Goal: Task Accomplishment & Management: Use online tool/utility

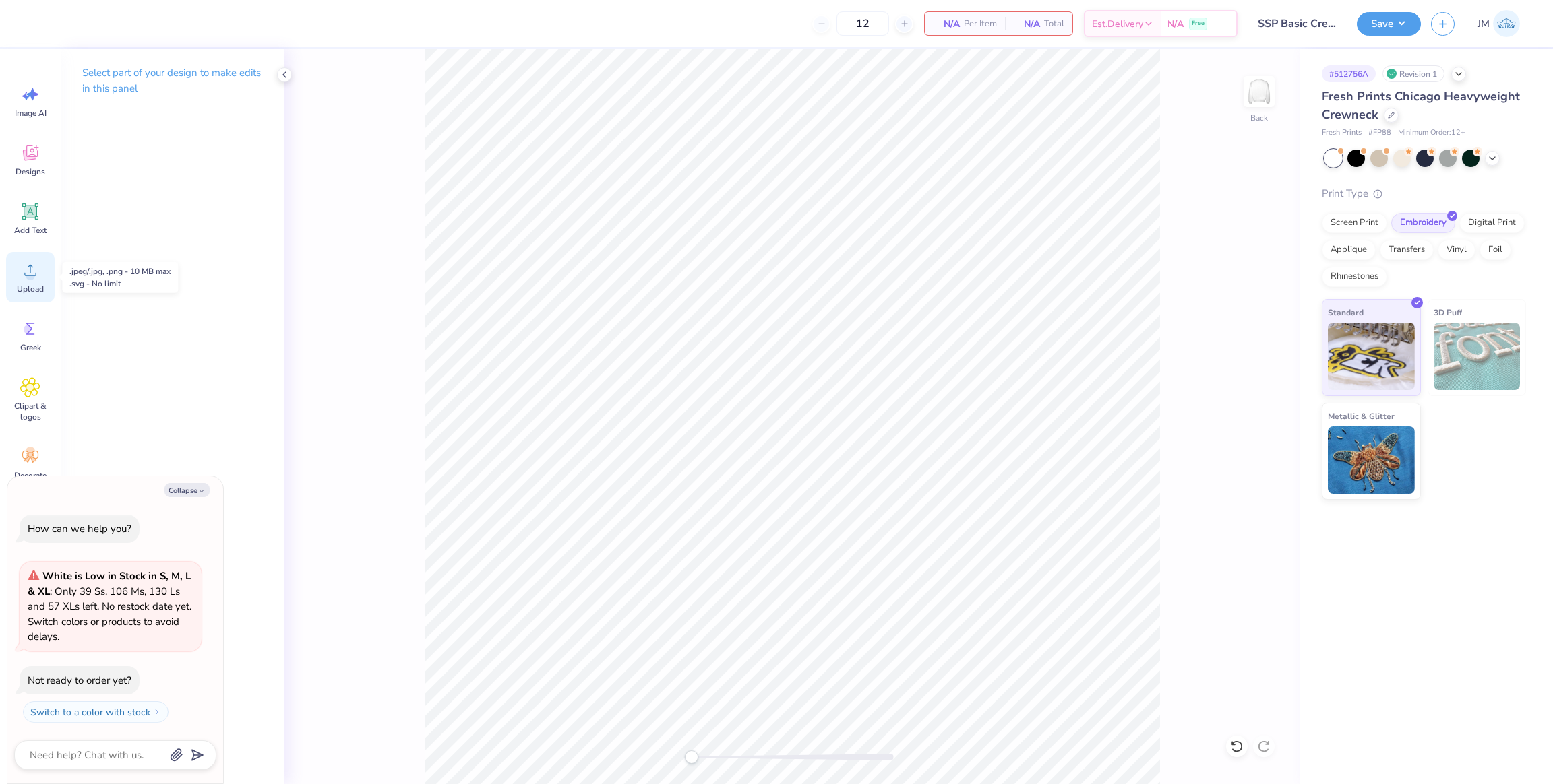
click at [31, 284] on span "Upload" at bounding box center [30, 289] width 27 height 11
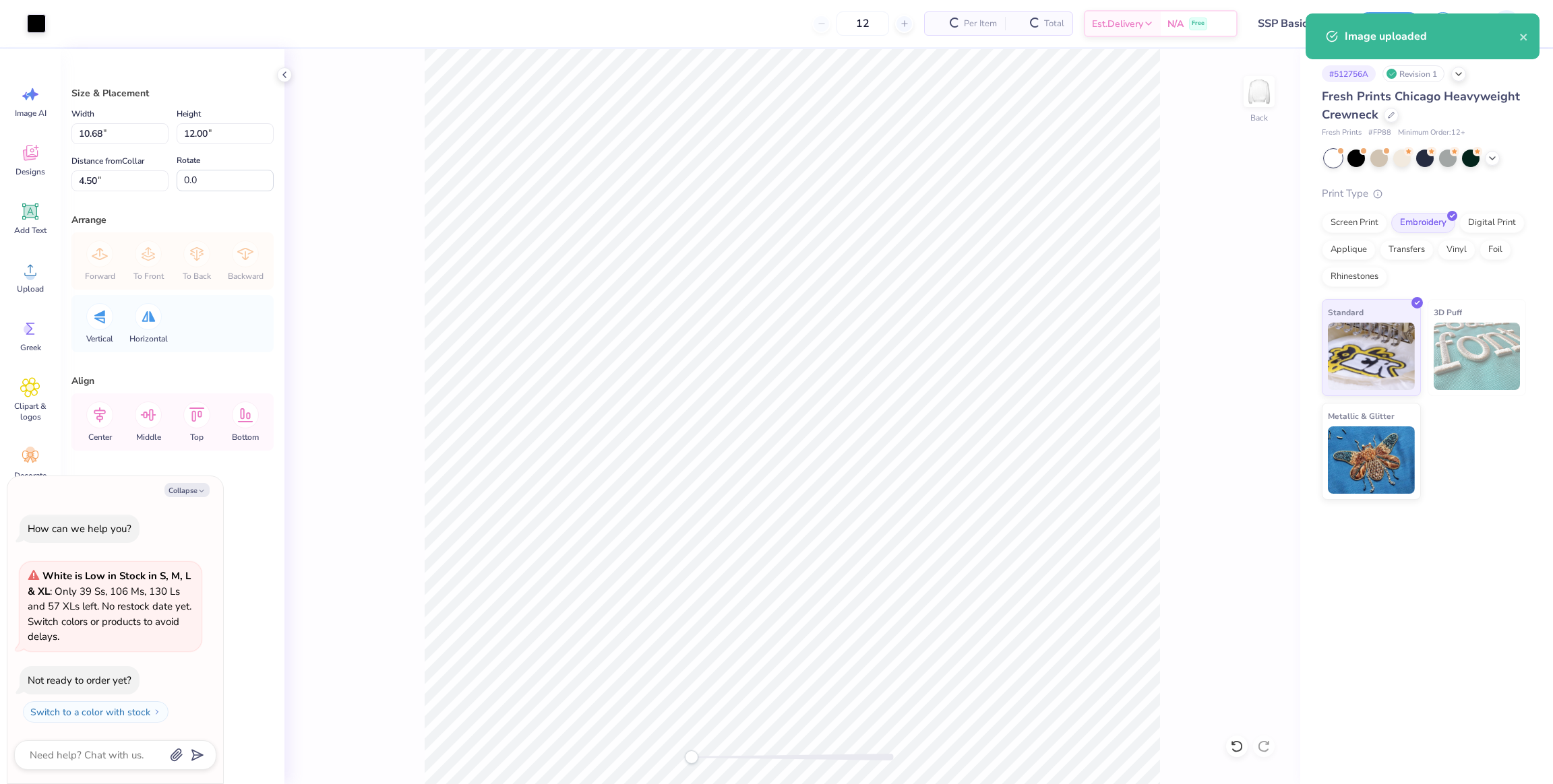
type textarea "x"
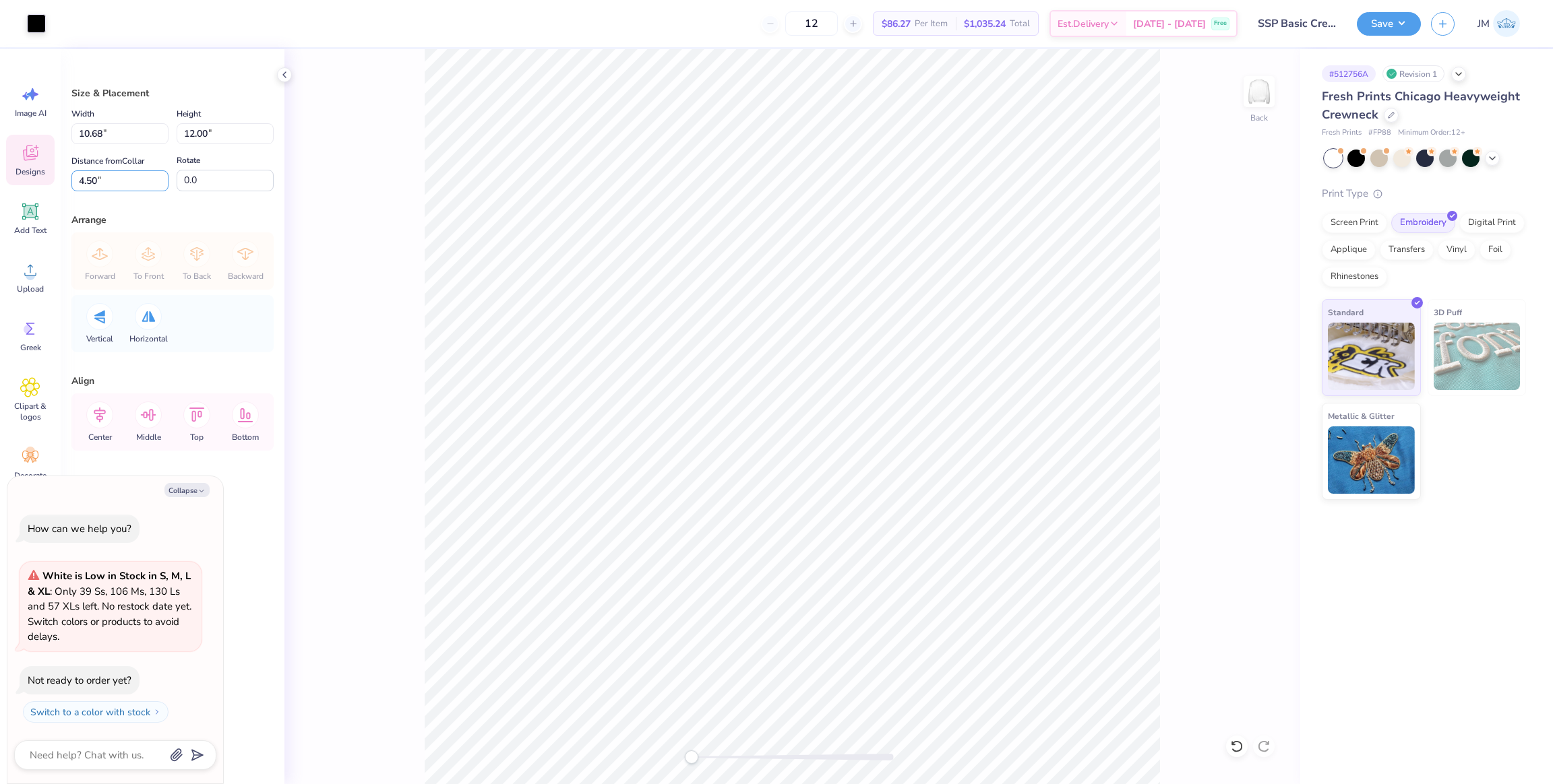
drag, startPoint x: 94, startPoint y: 178, endPoint x: 24, endPoint y: 171, distance: 70.3
click at [24, 171] on div "Art colors 12 $86.27 Per Item $1,035.24 Total Est. Delivery Oct 8 - 11 Free Des…" at bounding box center [776, 392] width 1553 height 784
type input "3"
drag, startPoint x: 99, startPoint y: 415, endPoint x: 167, endPoint y: 424, distance: 68.6
click at [98, 415] on icon at bounding box center [100, 414] width 27 height 27
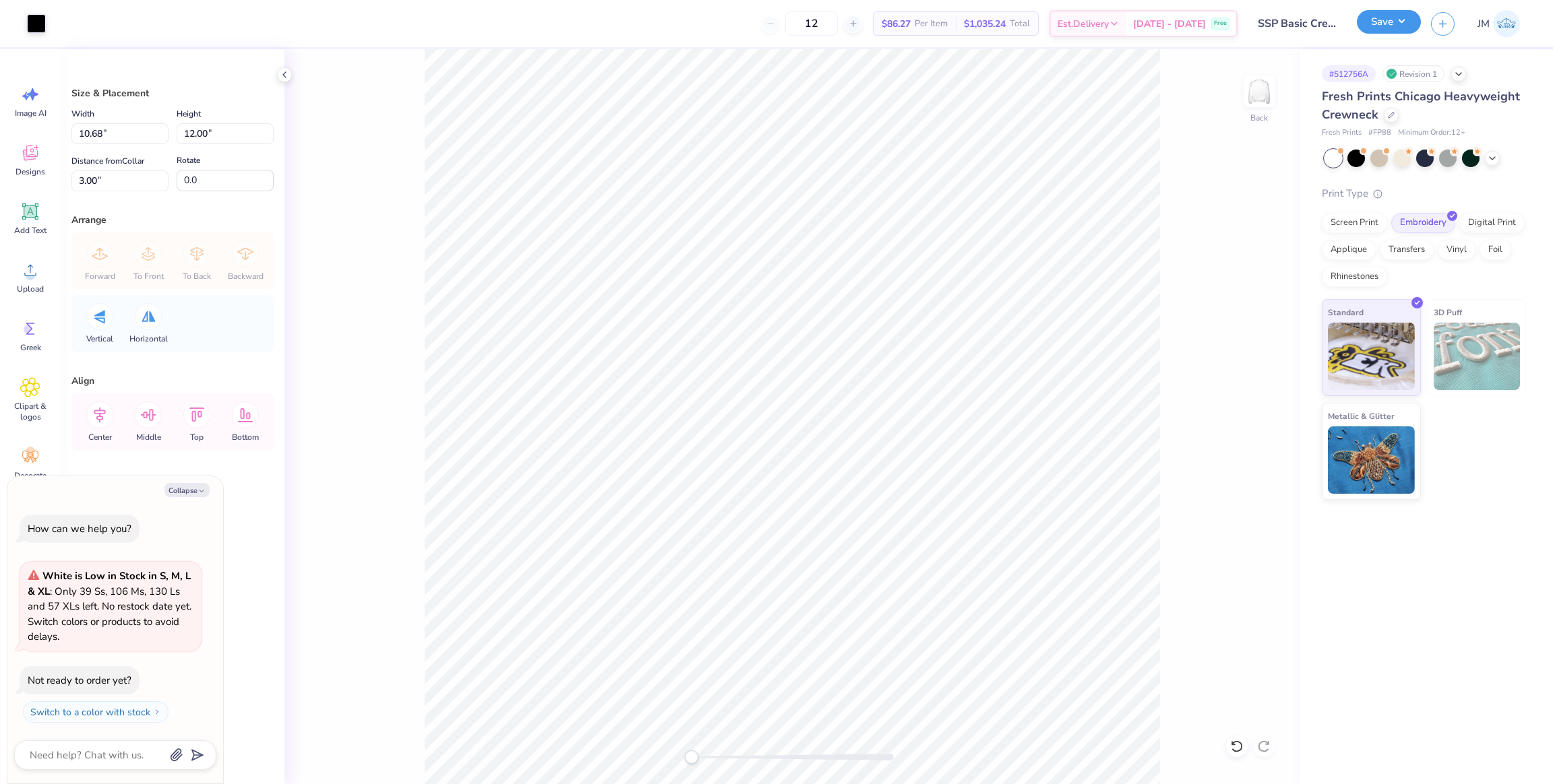
click at [1394, 21] on button "Save" at bounding box center [1389, 21] width 64 height 24
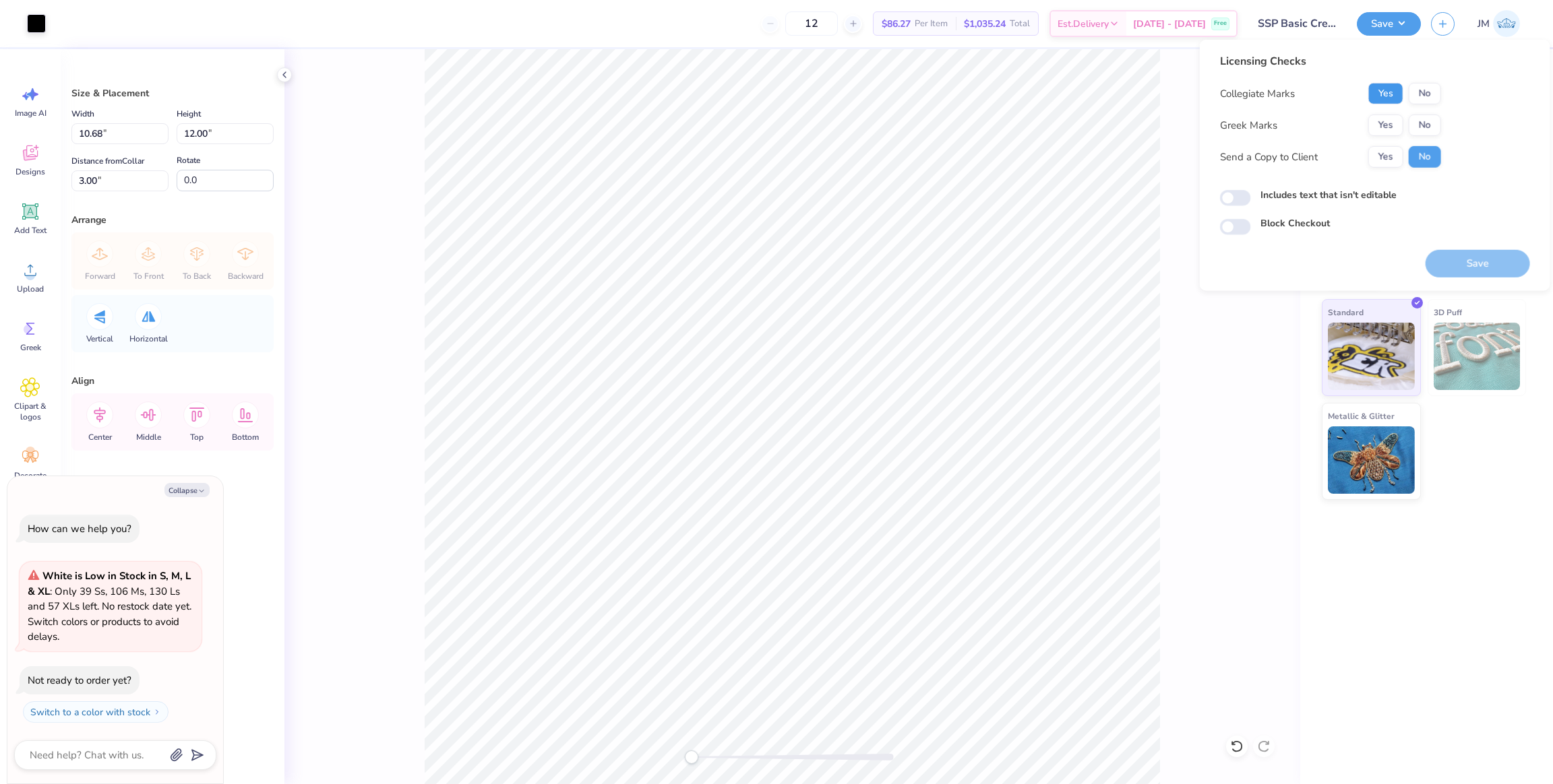
click at [1378, 90] on button "Yes" at bounding box center [1386, 93] width 35 height 21
click at [1427, 121] on button "No" at bounding box center [1425, 125] width 33 height 21
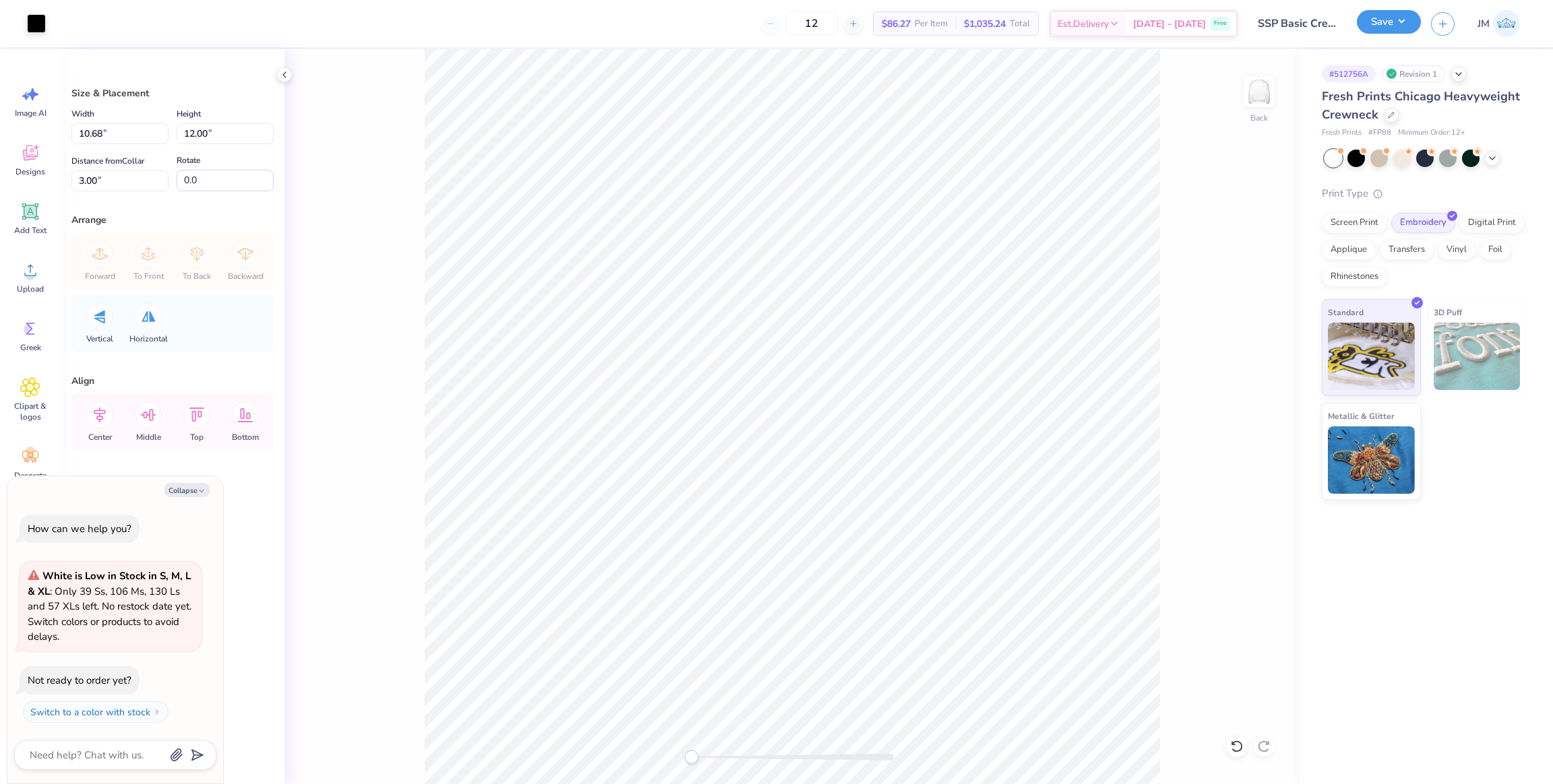
click at [1394, 32] on button "Save" at bounding box center [1389, 21] width 64 height 24
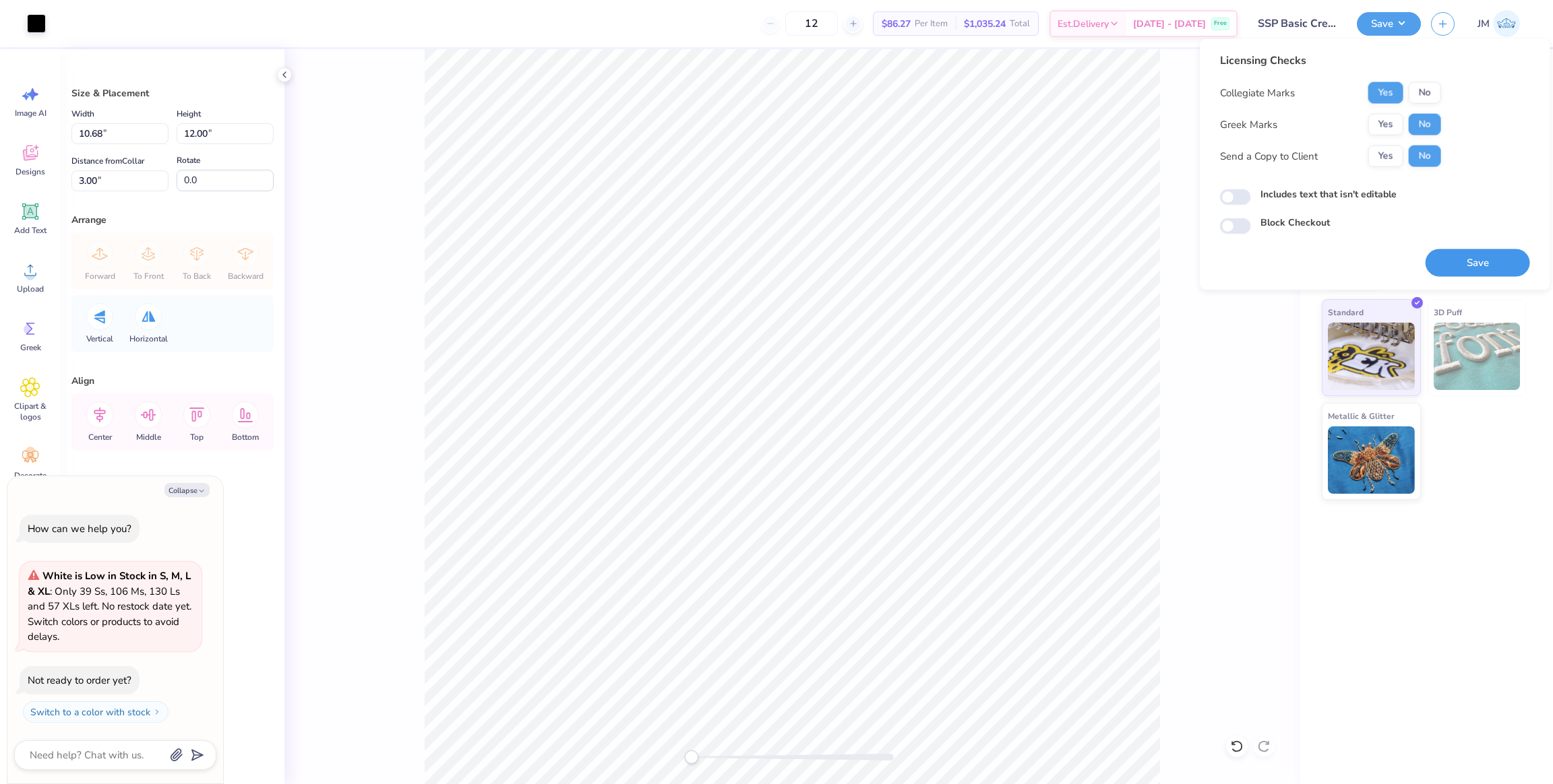
click at [1470, 270] on button "Save" at bounding box center [1478, 263] width 104 height 27
type textarea "x"
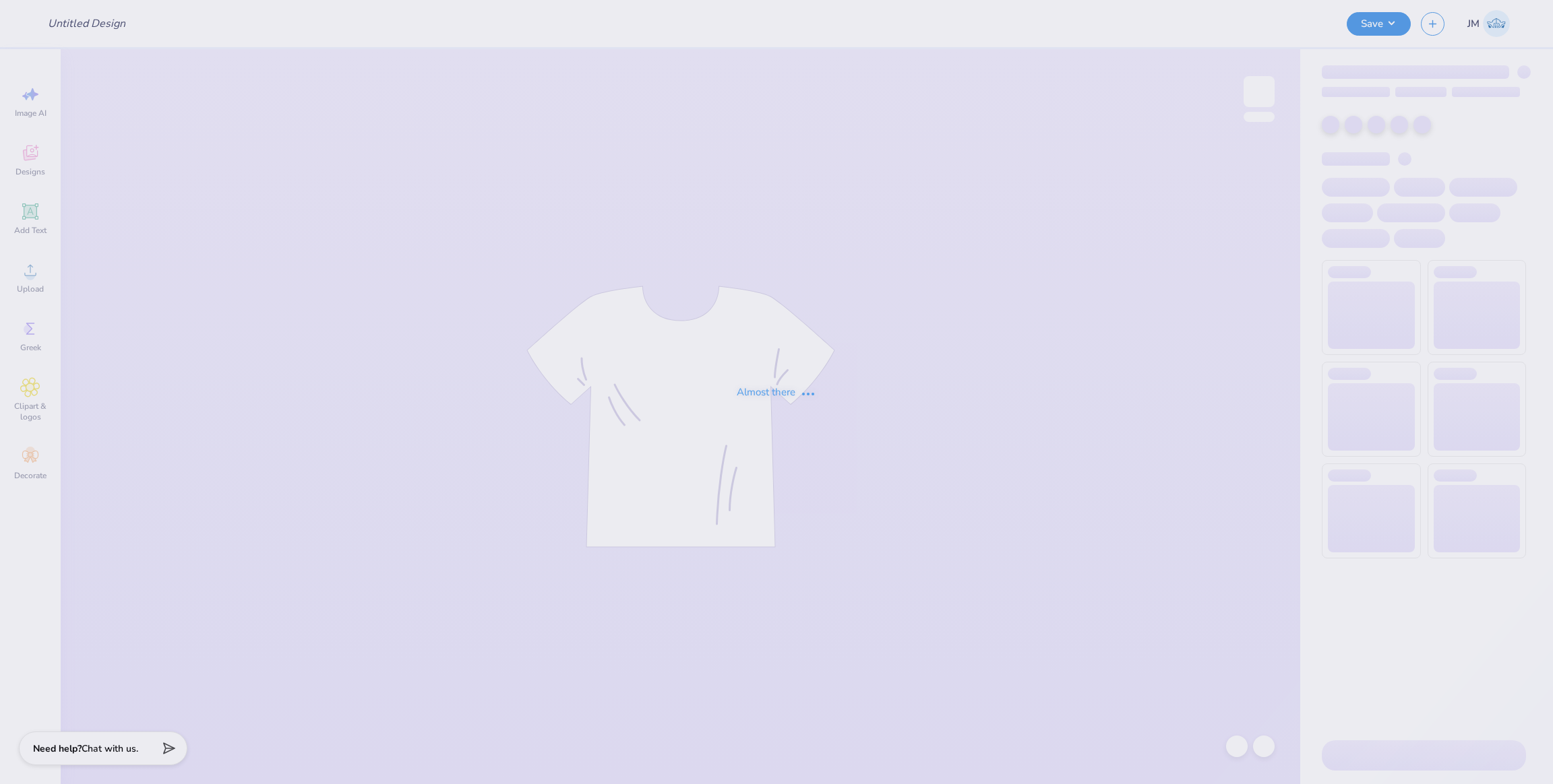
type input "Pikapp Fall Rush"
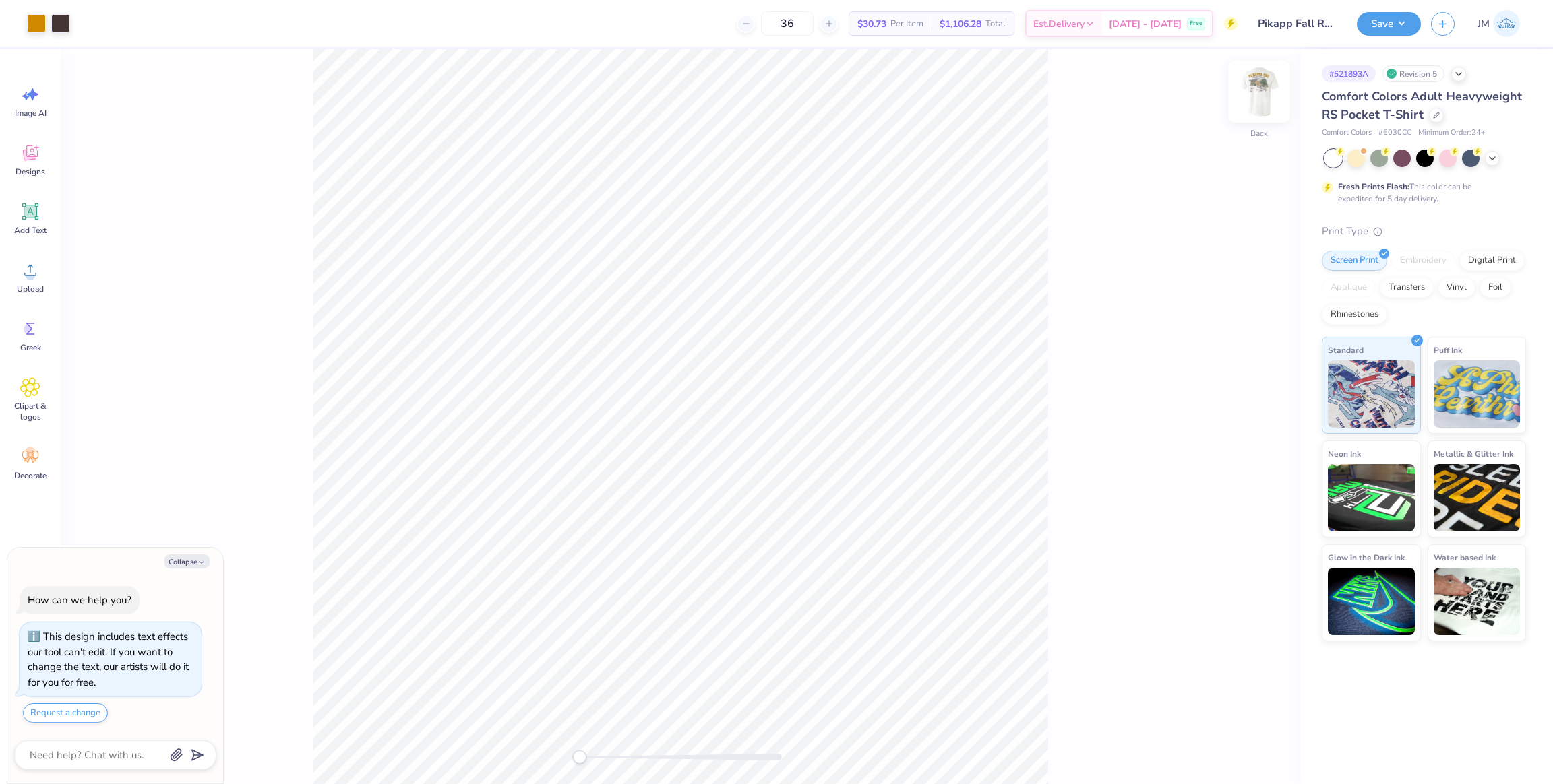
click at [1263, 86] on img at bounding box center [1259, 91] width 54 height 54
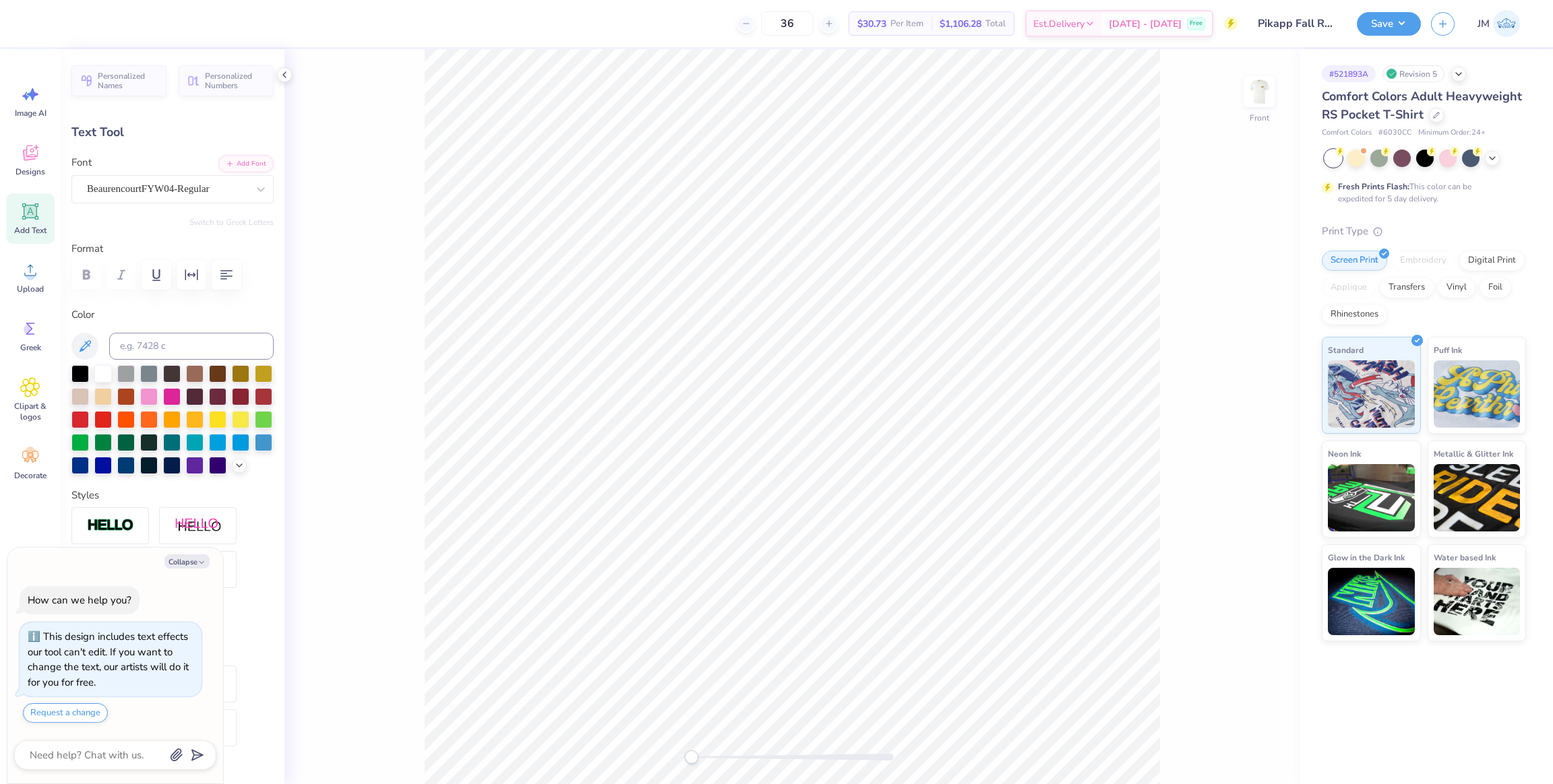
type textarea "x"
type input "1.68"
type input "1.49"
type input "11.87"
type input "-17.0"
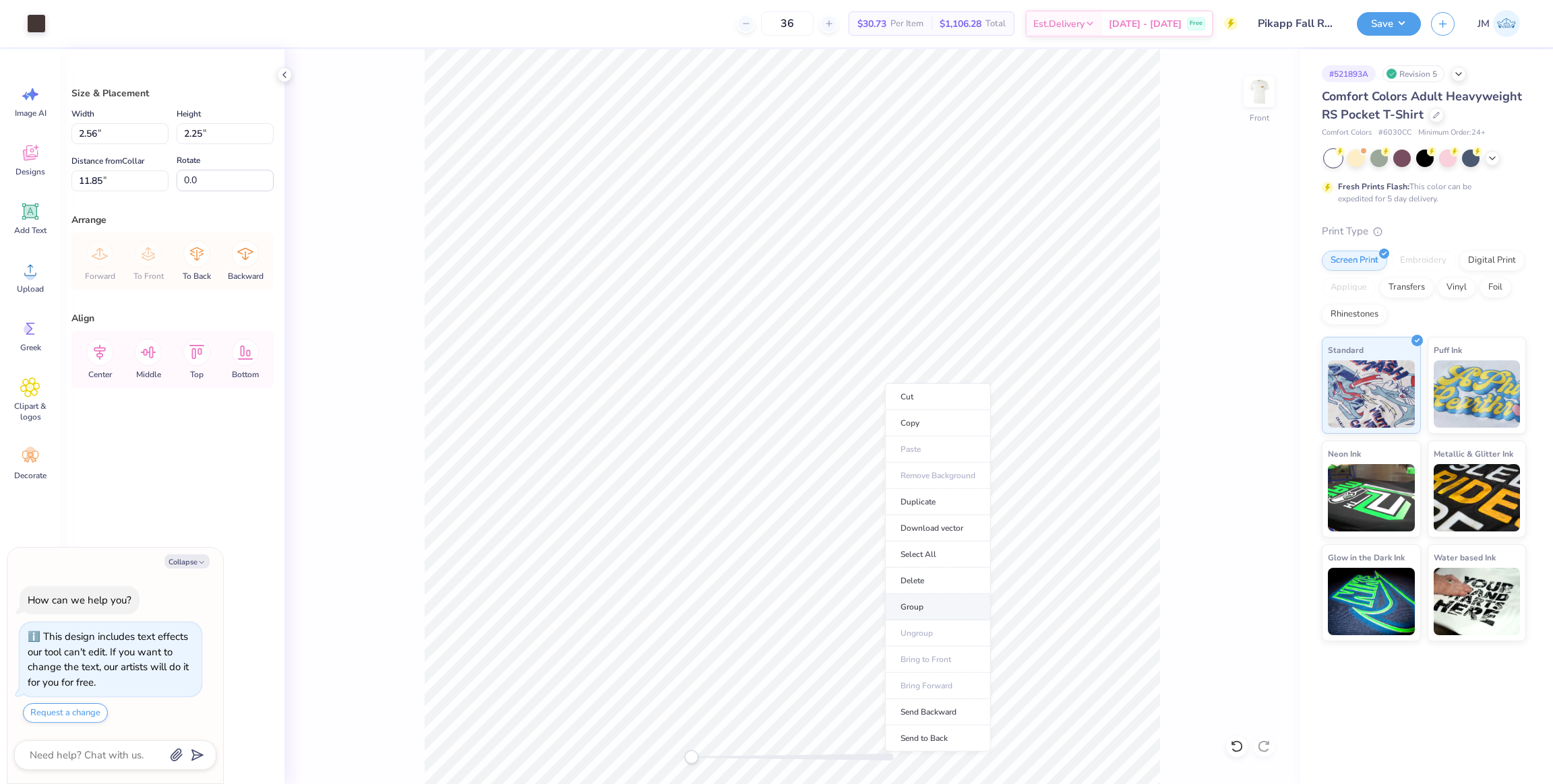
click at [931, 601] on li "Group" at bounding box center [938, 608] width 106 height 26
type textarea "x"
type input "9.14"
type input "9.46"
type input "4.63"
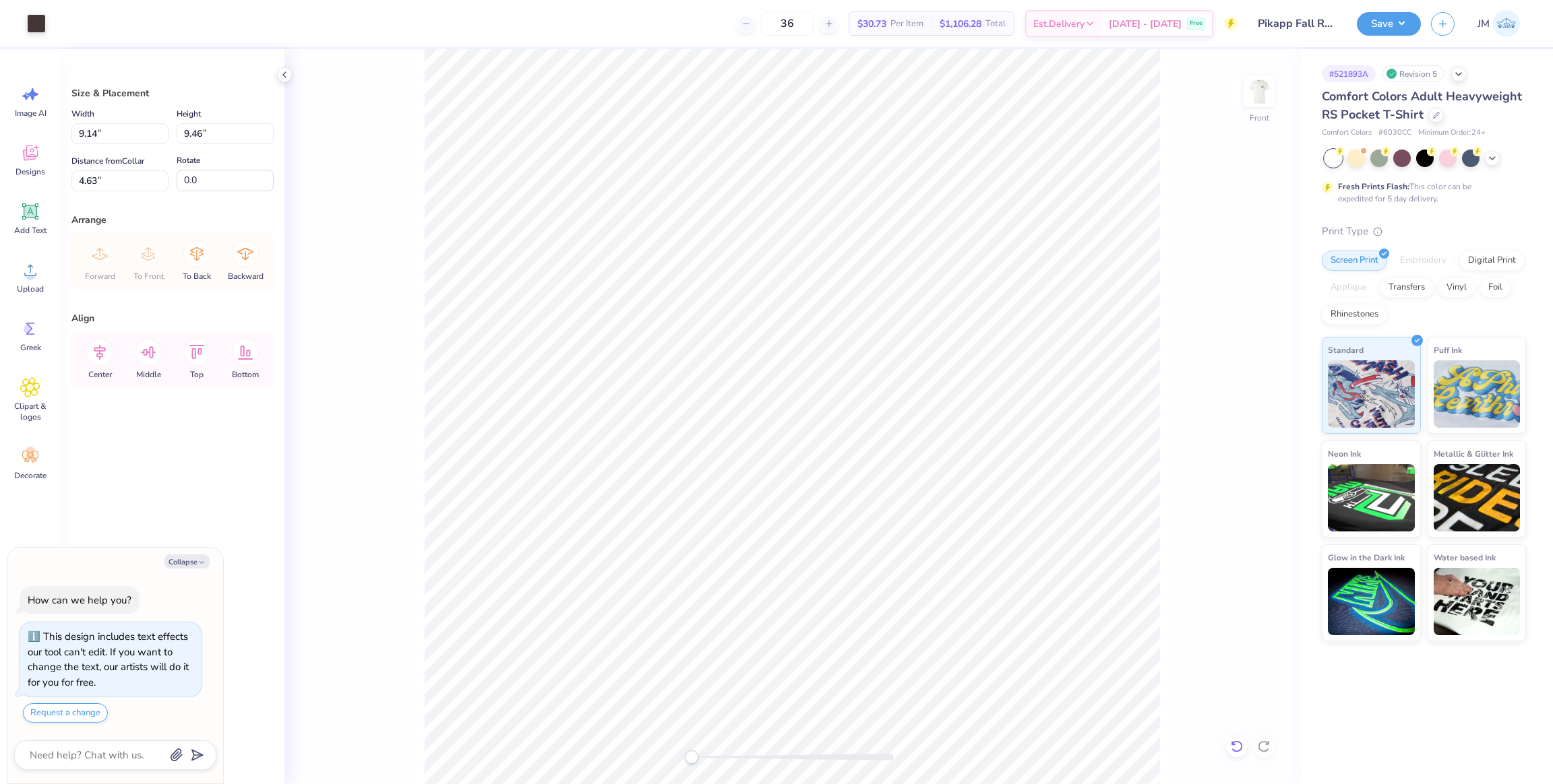
click at [1247, 746] on div at bounding box center [1237, 746] width 21 height 21
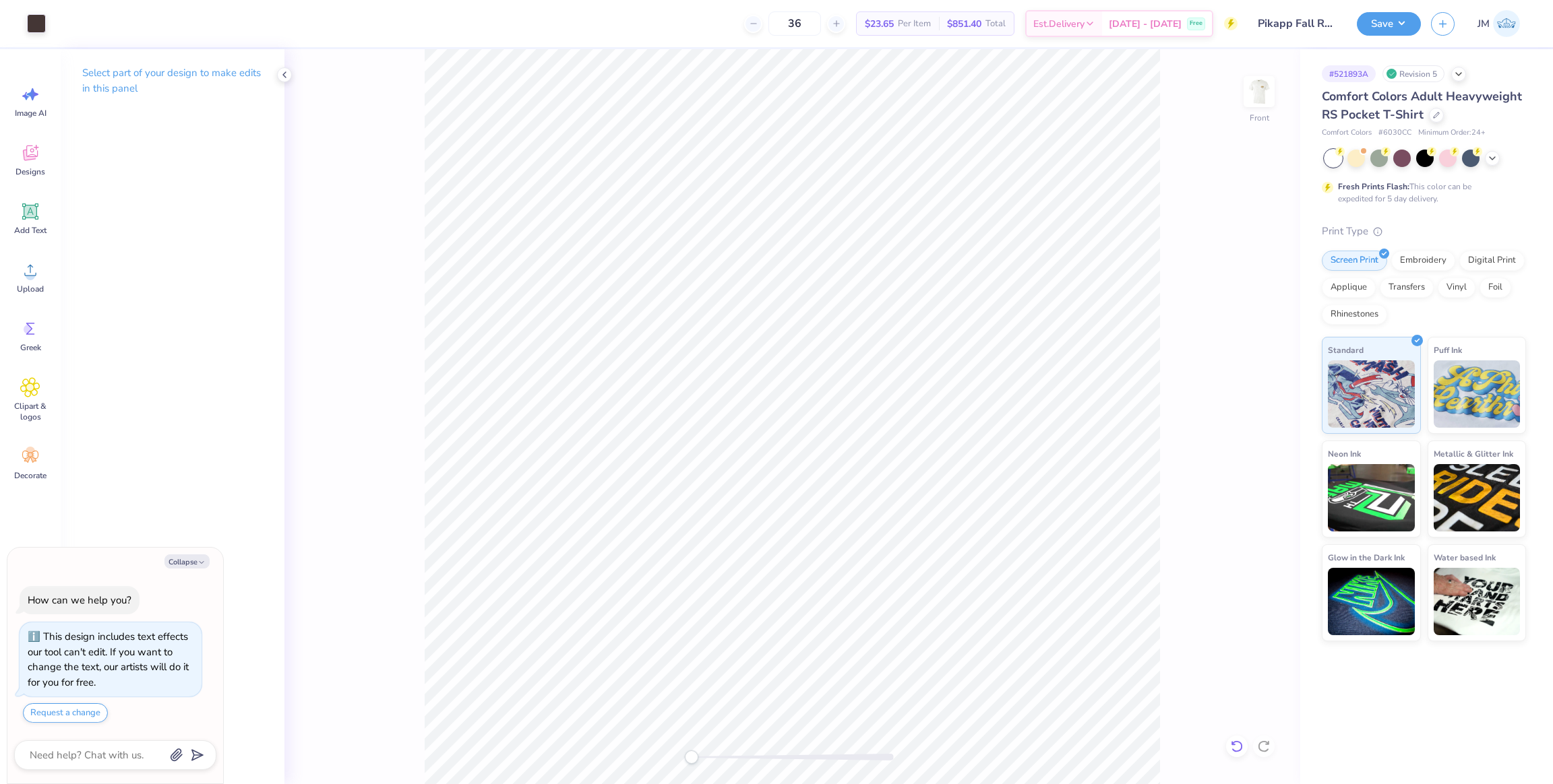
click at [1241, 752] on icon at bounding box center [1236, 746] width 13 height 13
click at [40, 284] on span "Upload" at bounding box center [30, 289] width 27 height 11
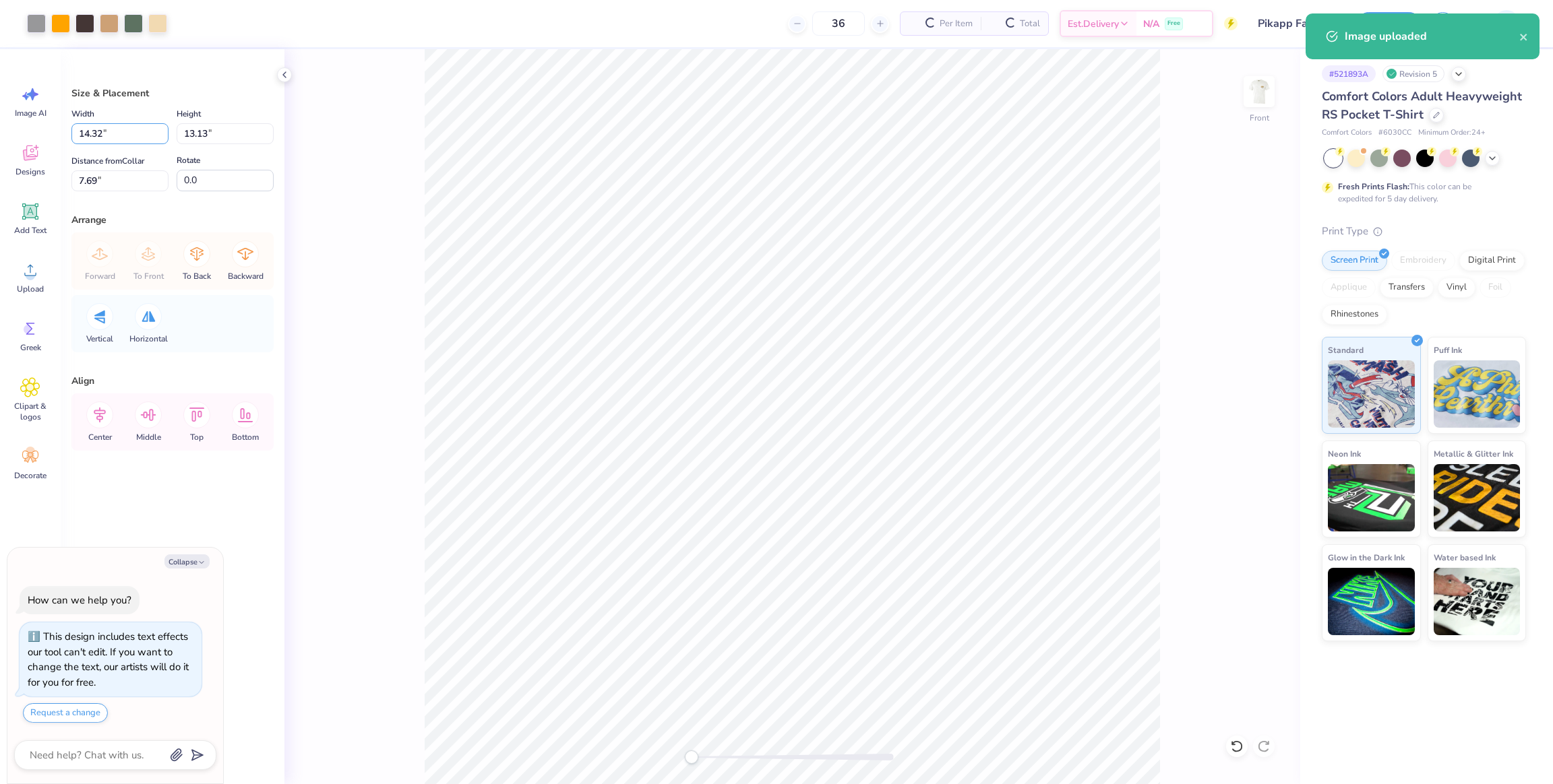
click at [39, 130] on div "Art colors 36 Per Item Total Est. Delivery N/A Free Design Title Pikapp Fall Ru…" at bounding box center [776, 392] width 1553 height 784
type textarea "x"
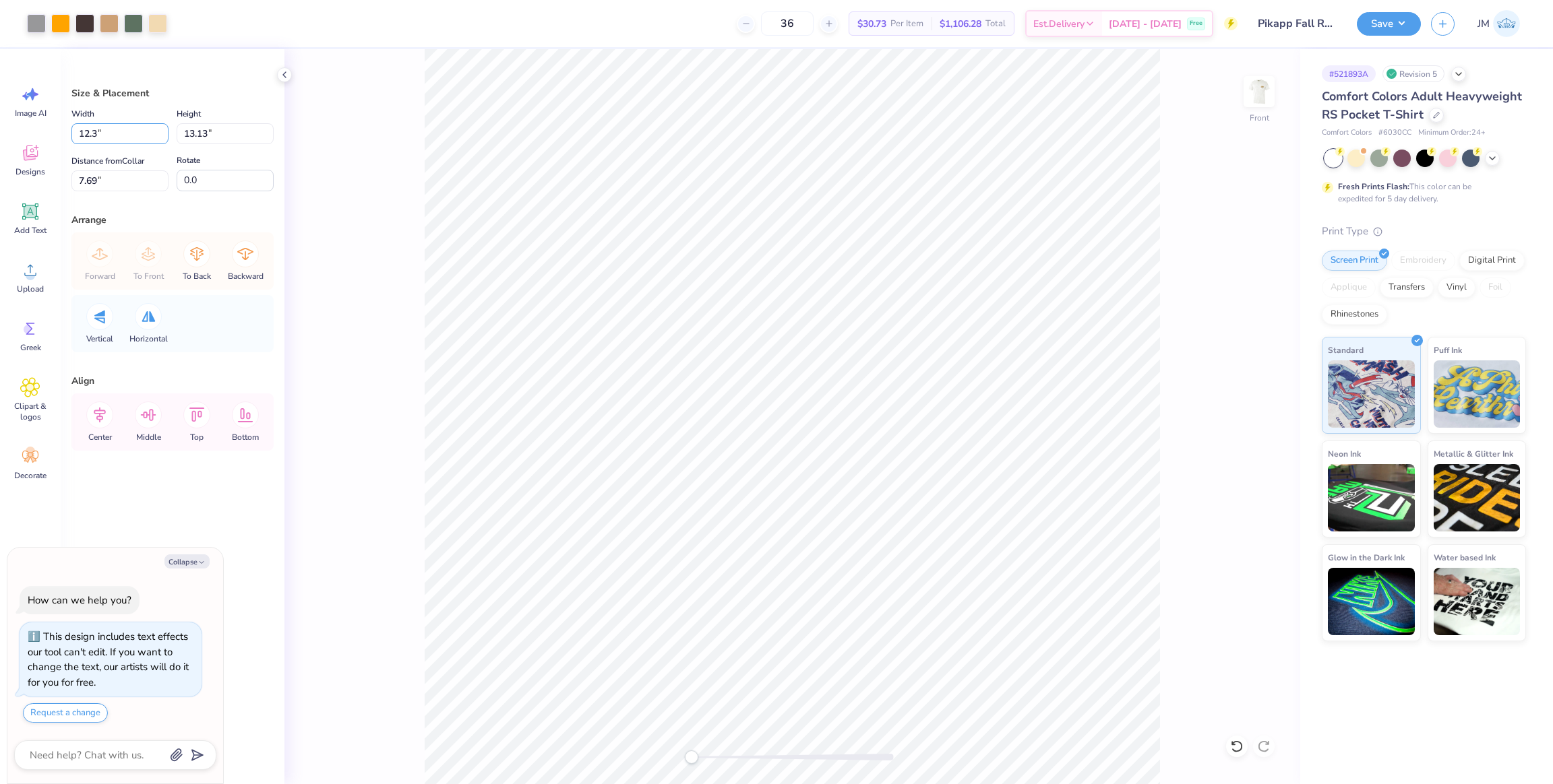
type input "12.3"
type textarea "x"
type input "12.30"
type input "11.28"
drag, startPoint x: 123, startPoint y: 179, endPoint x: 110, endPoint y: 178, distance: 13.0
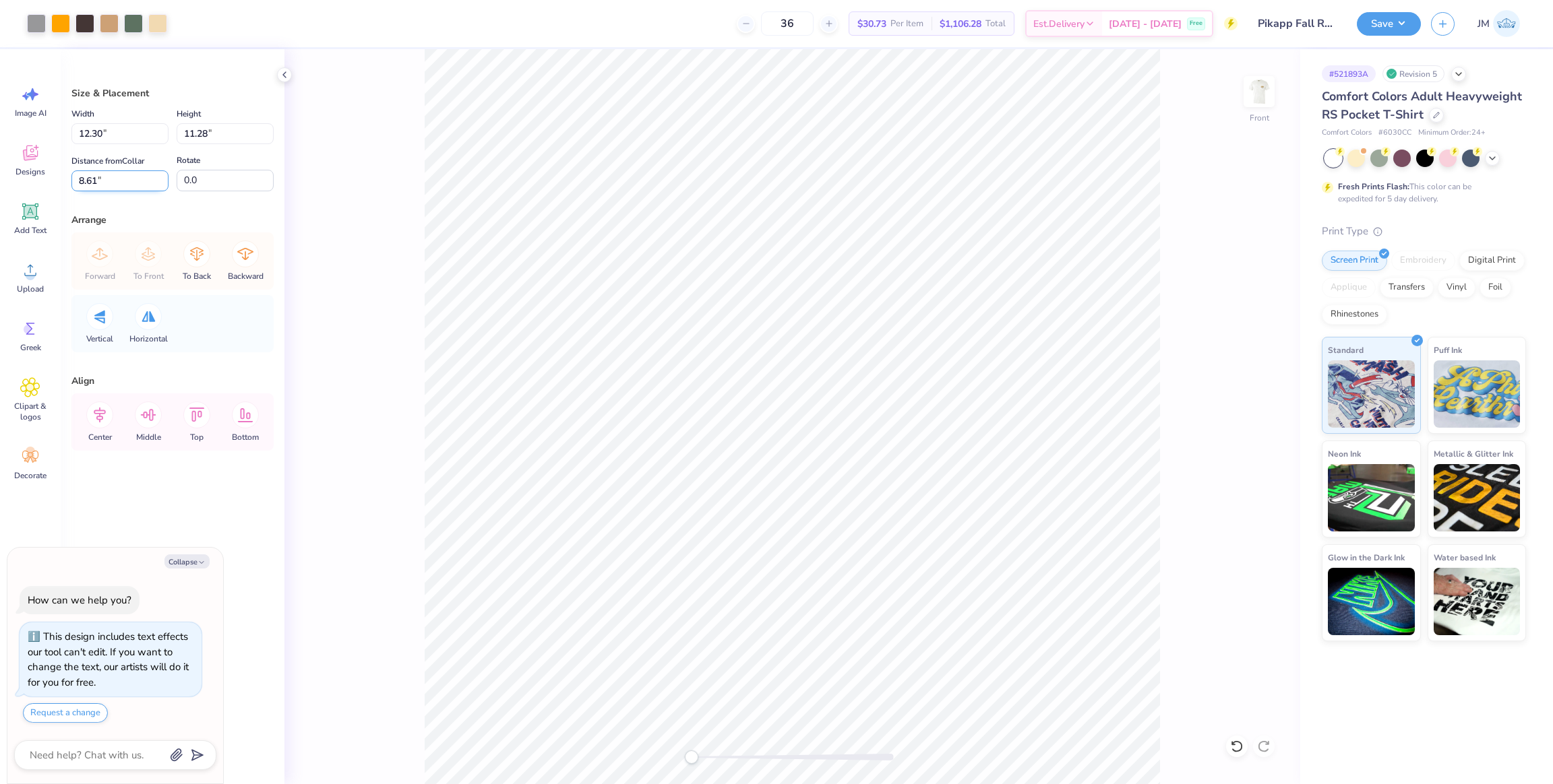
click at [42, 175] on div "Art colors 36 $30.73 Per Item $1,106.28 Total Est. Delivery Oct 8 - 11 Free Des…" at bounding box center [776, 392] width 1553 height 784
type input "3"
click at [909, 645] on li "Send to Back" at bounding box center [905, 649] width 106 height 26
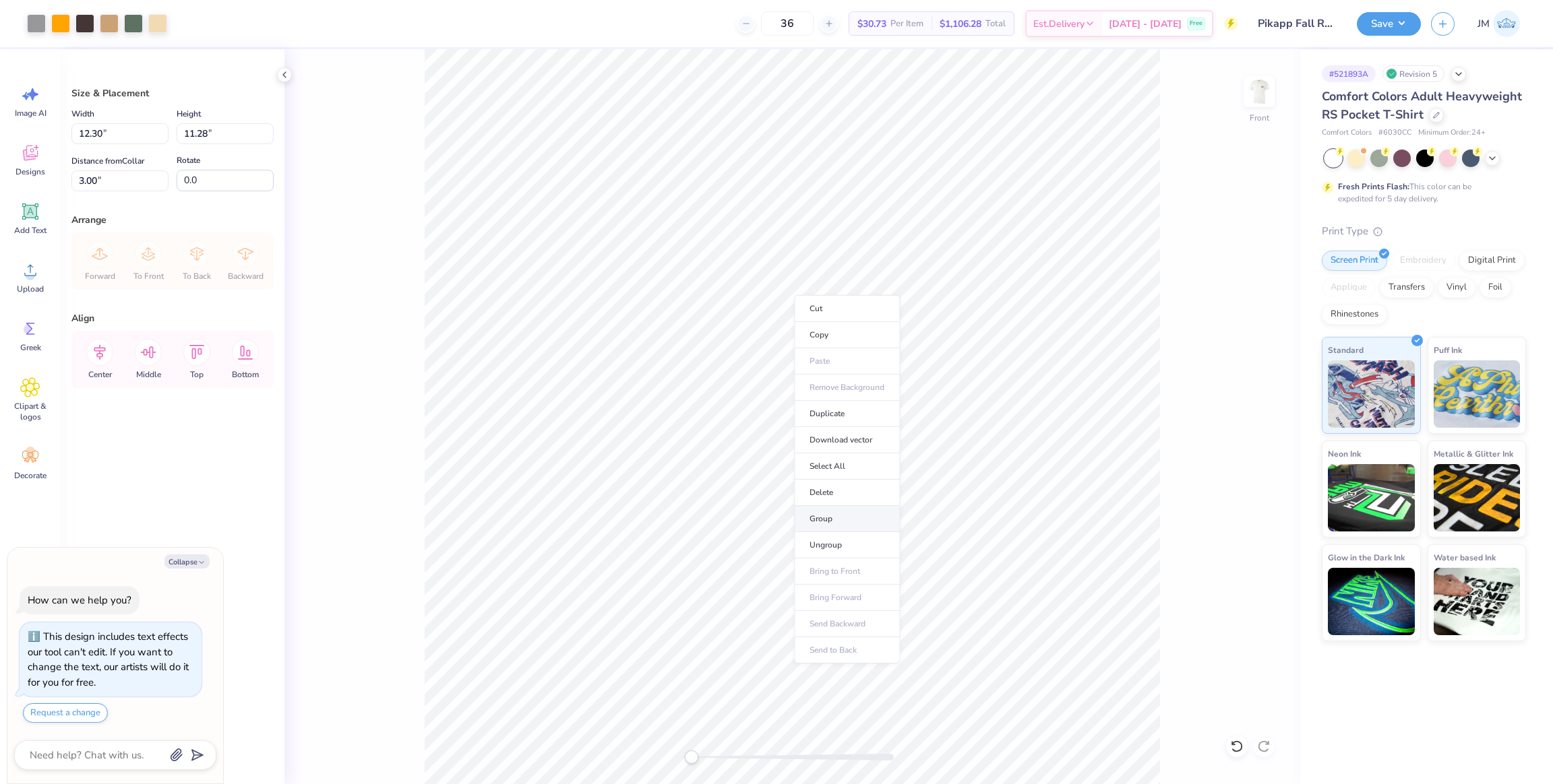
click at [842, 513] on li "Group" at bounding box center [847, 519] width 106 height 26
click at [1393, 29] on button "Save" at bounding box center [1389, 21] width 64 height 24
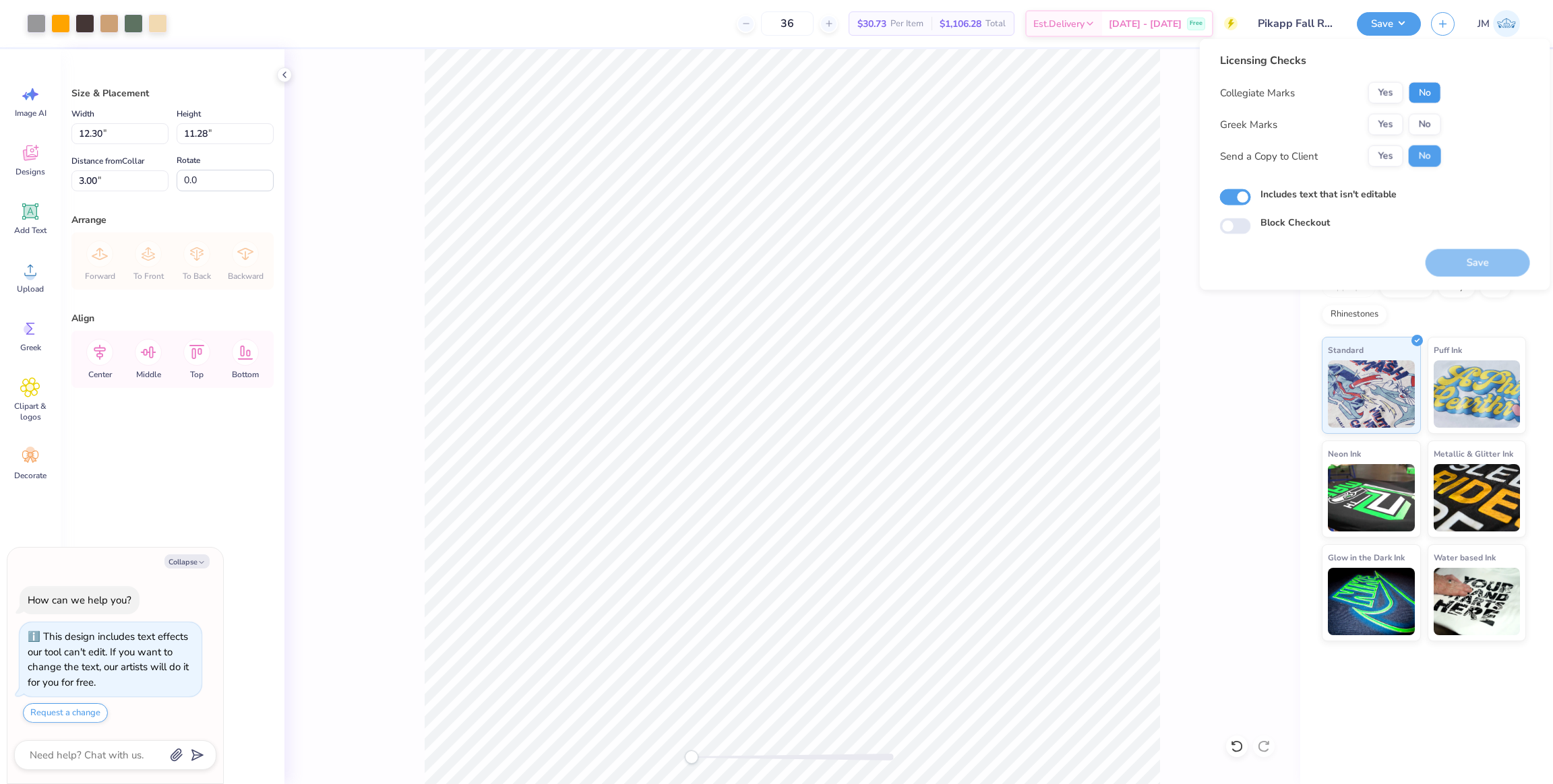
click at [1423, 96] on button "No" at bounding box center [1425, 93] width 33 height 21
click at [1380, 118] on button "Yes" at bounding box center [1386, 124] width 35 height 21
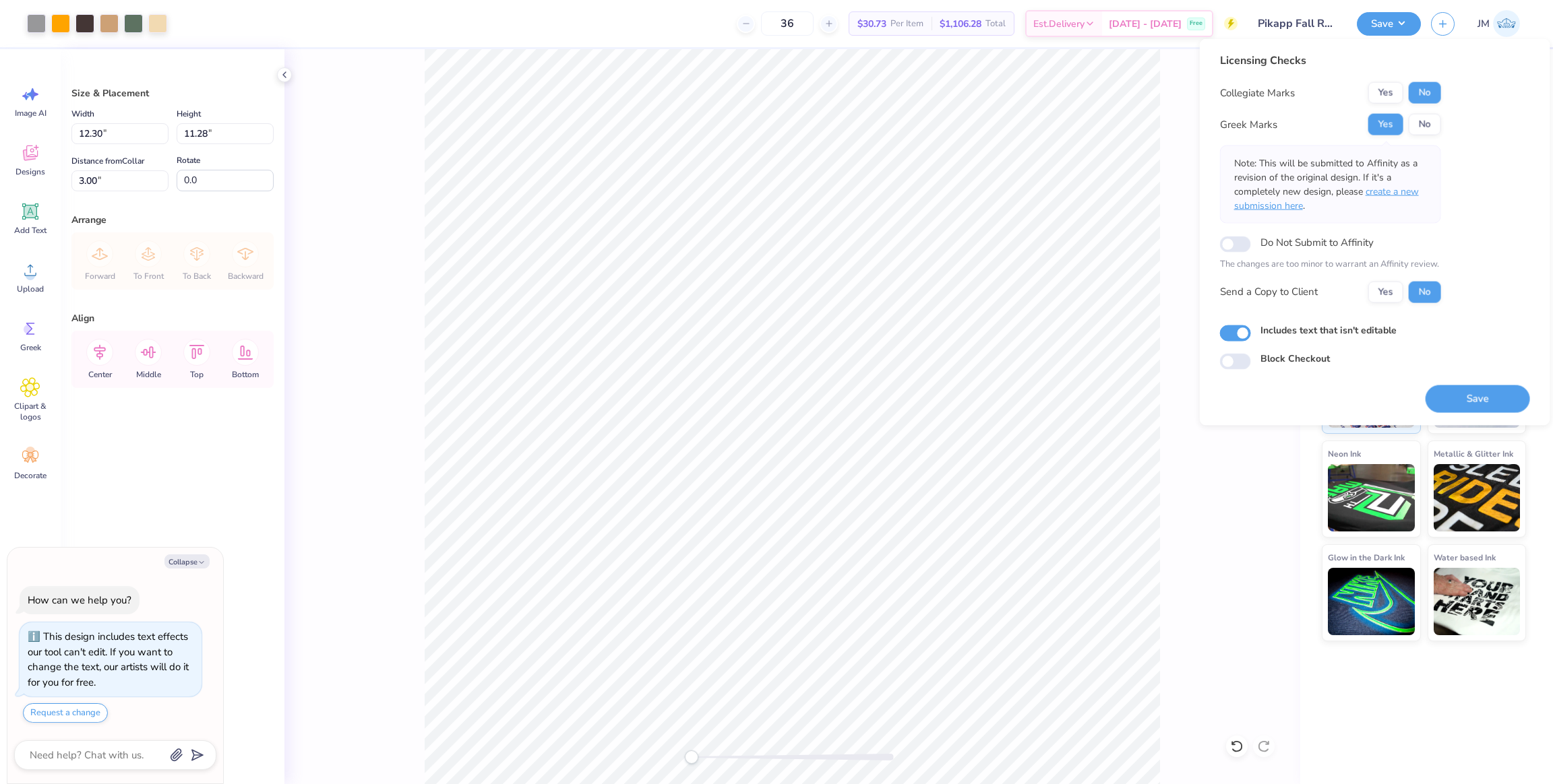
click at [1399, 187] on span "create a new submission here" at bounding box center [1326, 198] width 184 height 27
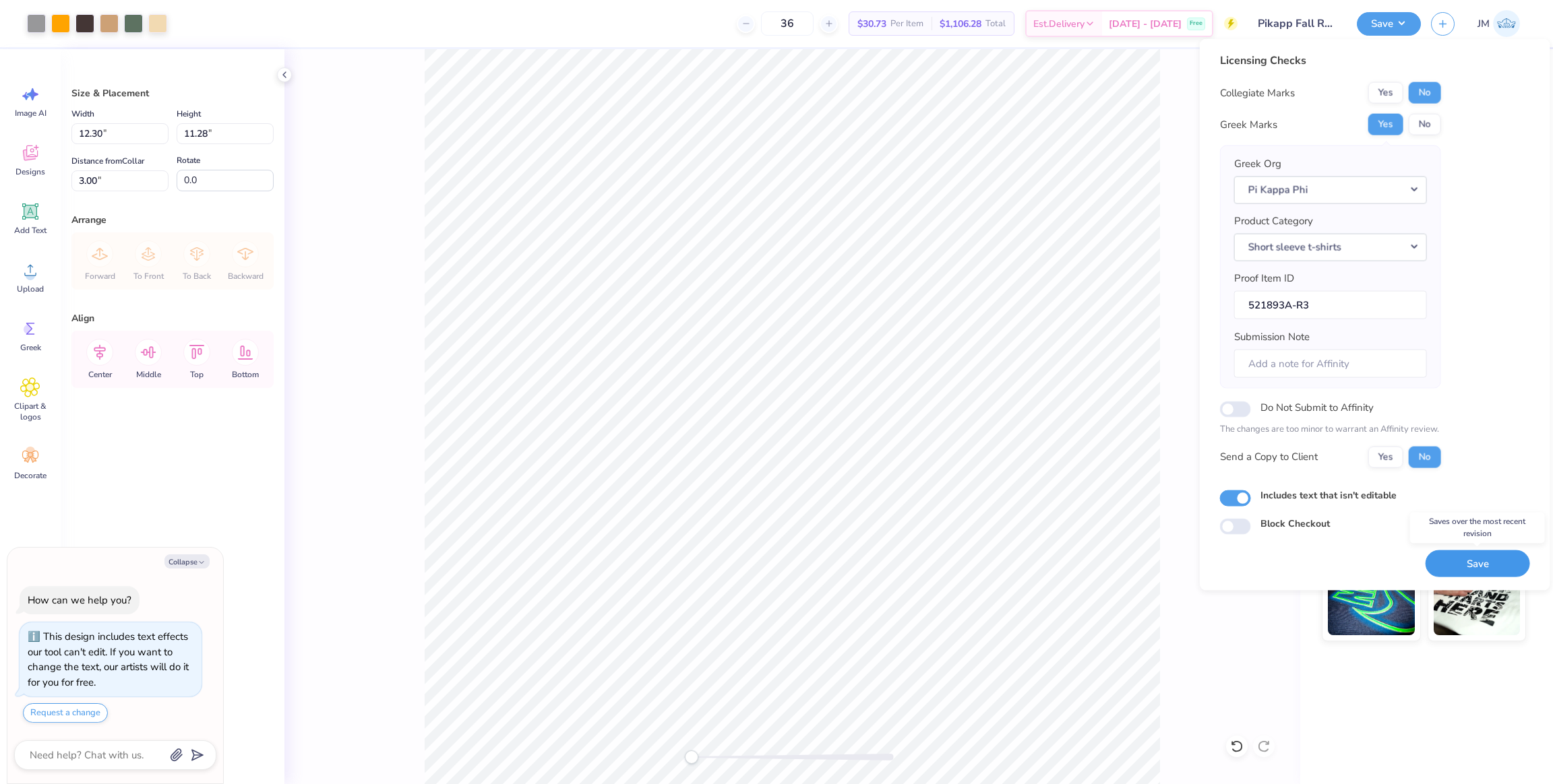
click at [1485, 567] on button "Save" at bounding box center [1478, 563] width 104 height 27
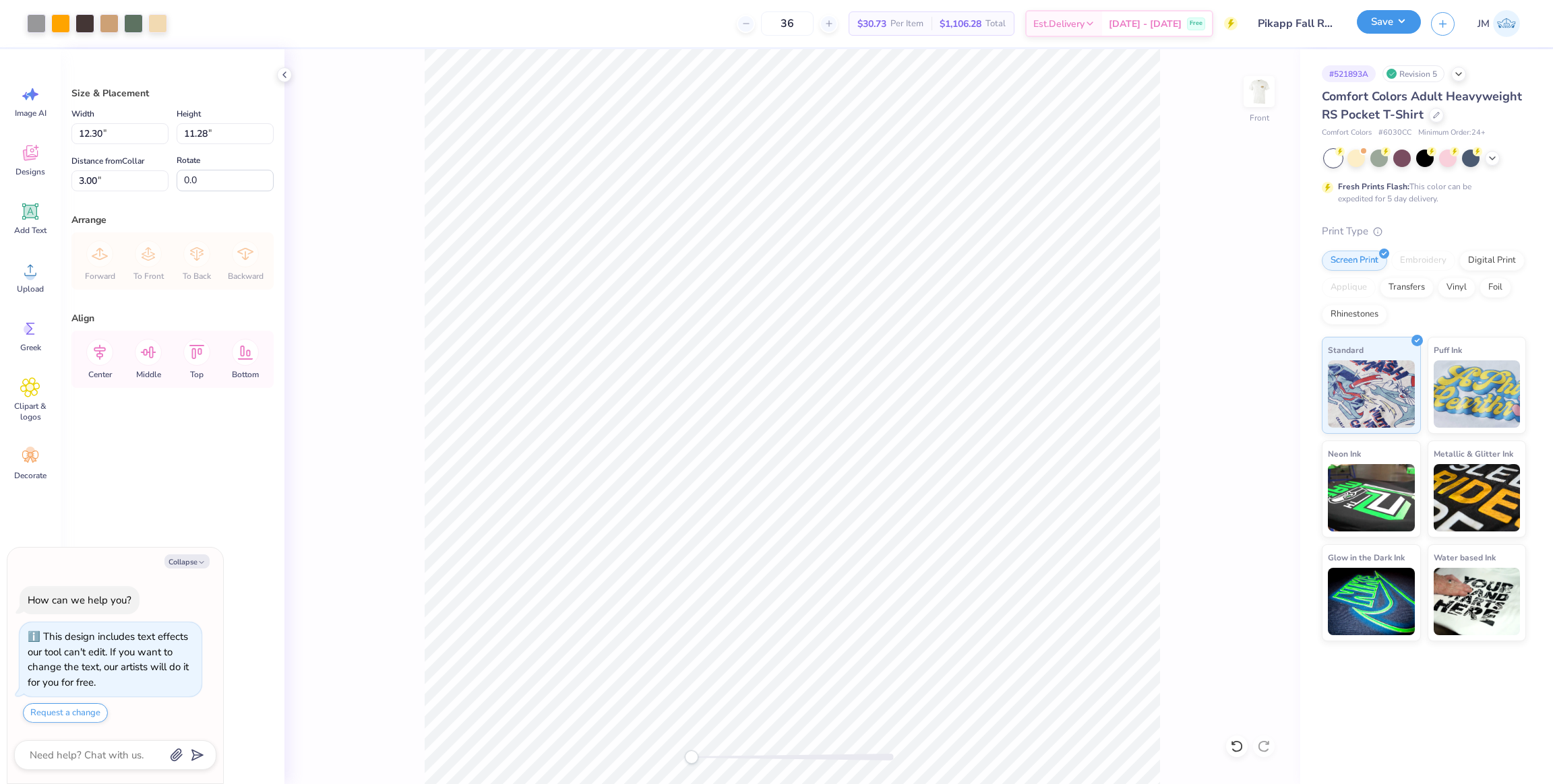
click at [1388, 32] on button "Save" at bounding box center [1389, 21] width 64 height 24
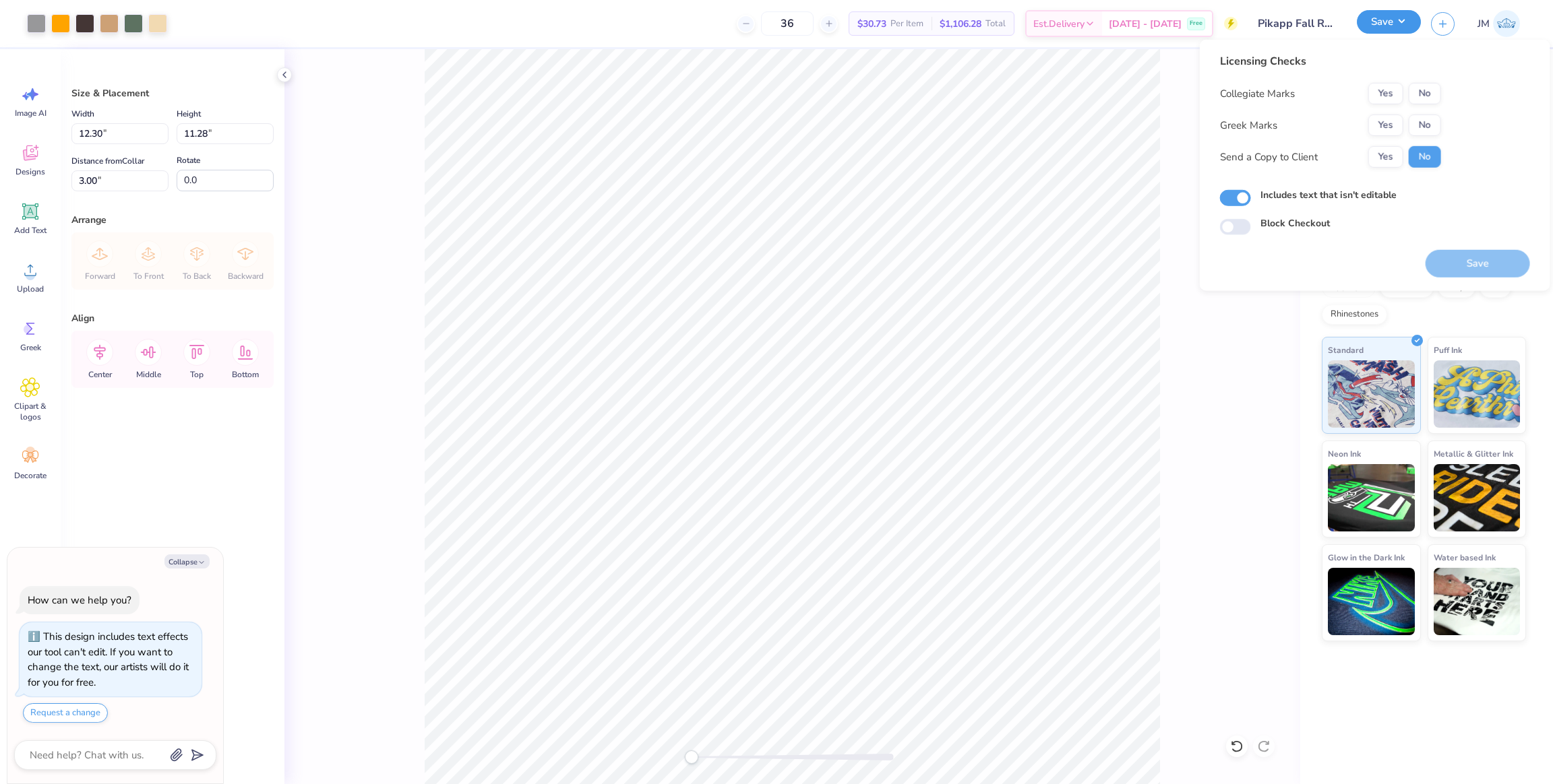
type textarea "x"
click at [1388, 30] on button "Save" at bounding box center [1389, 21] width 64 height 24
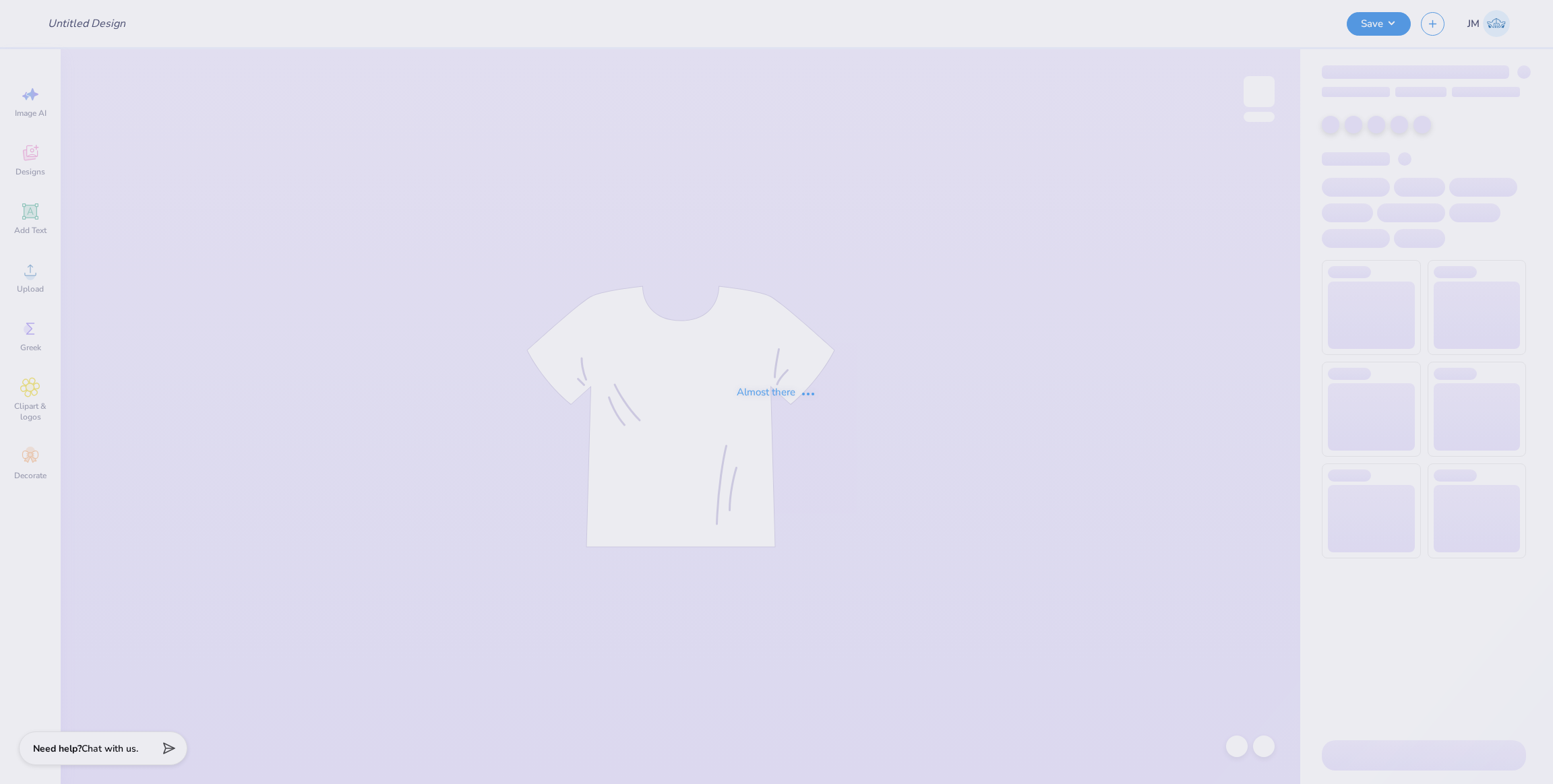
type input "Emory University : [PERSON_NAME]"
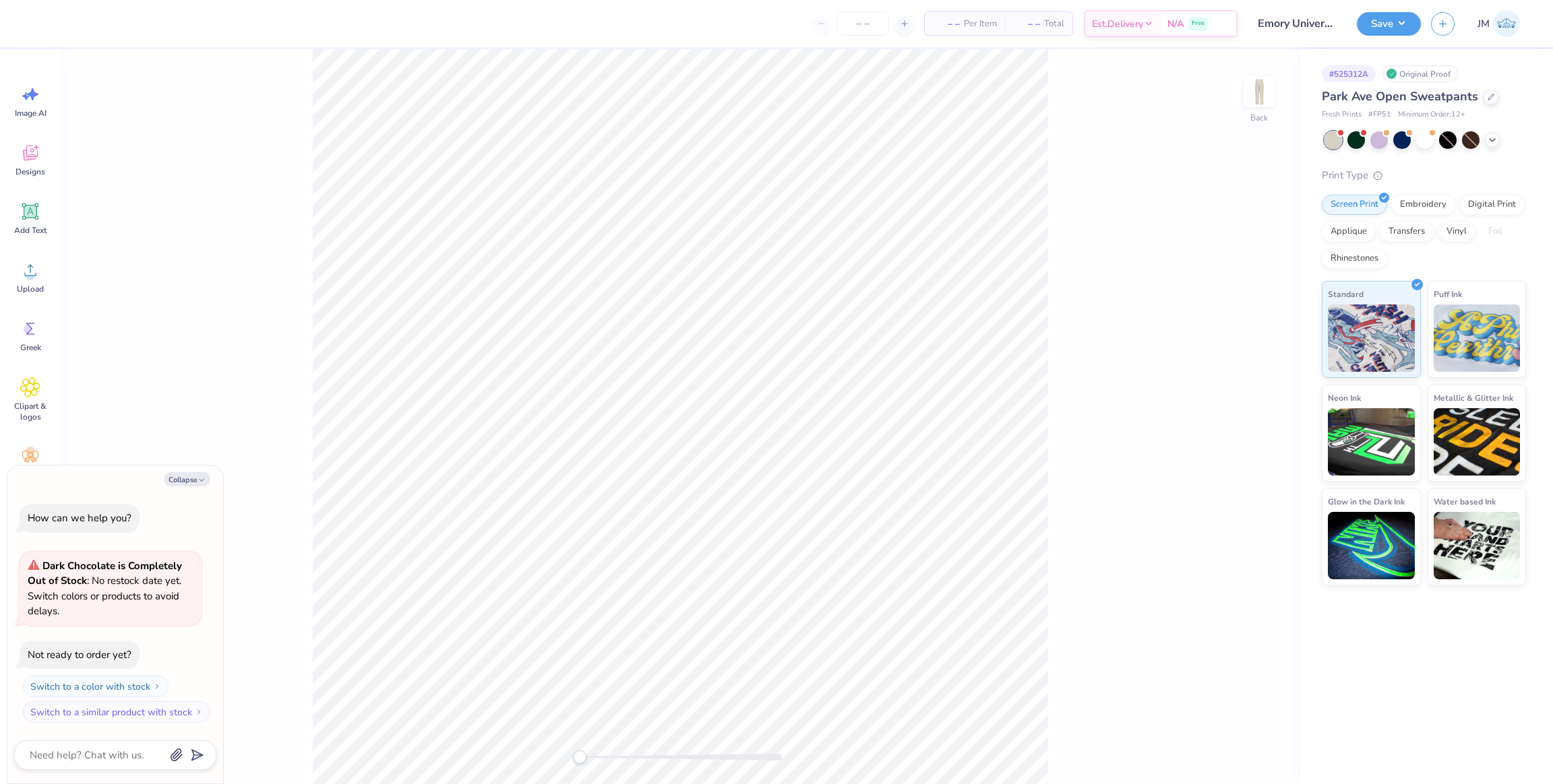
type textarea "x"
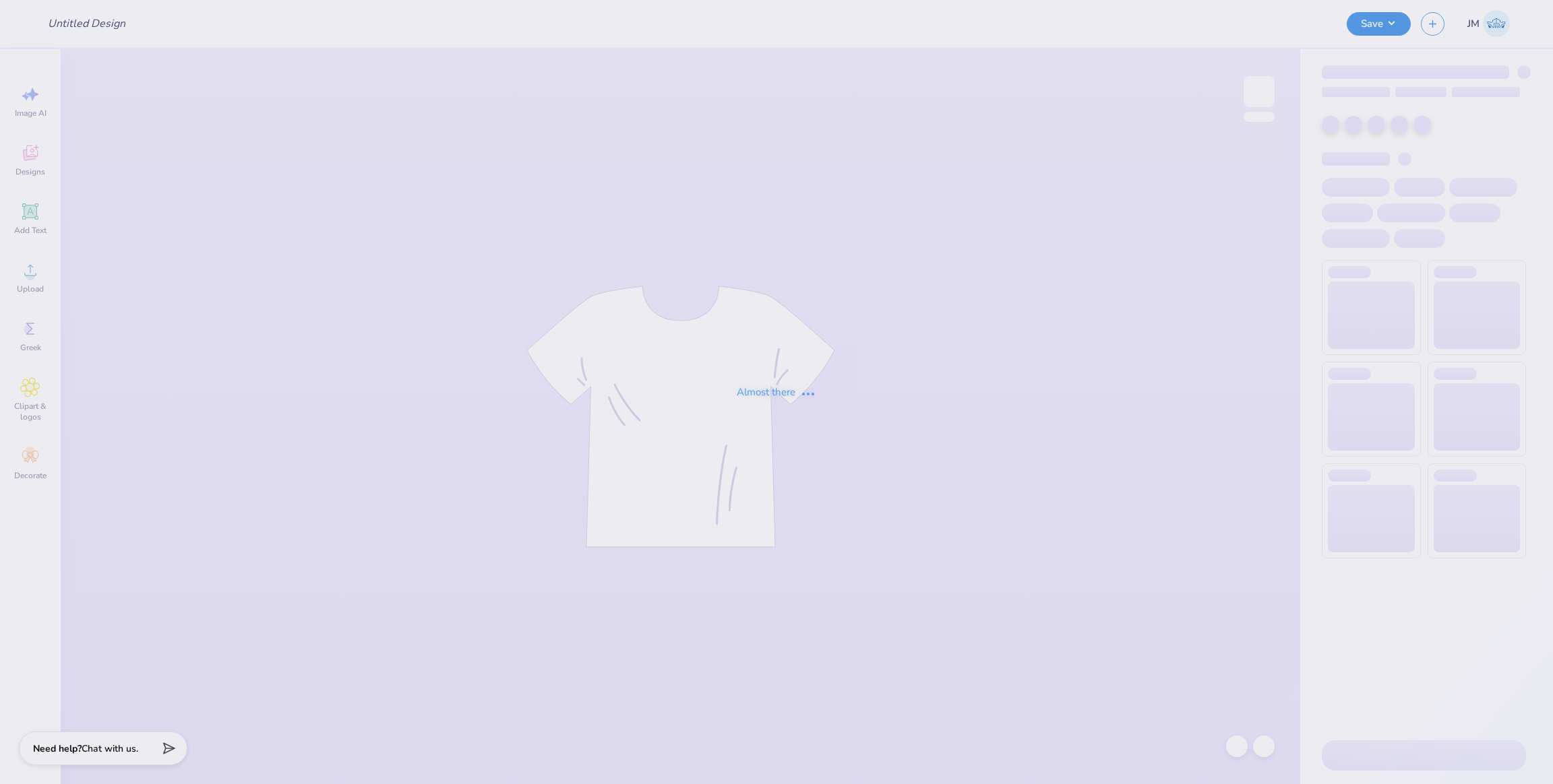
type input "Emory University : [PERSON_NAME]"
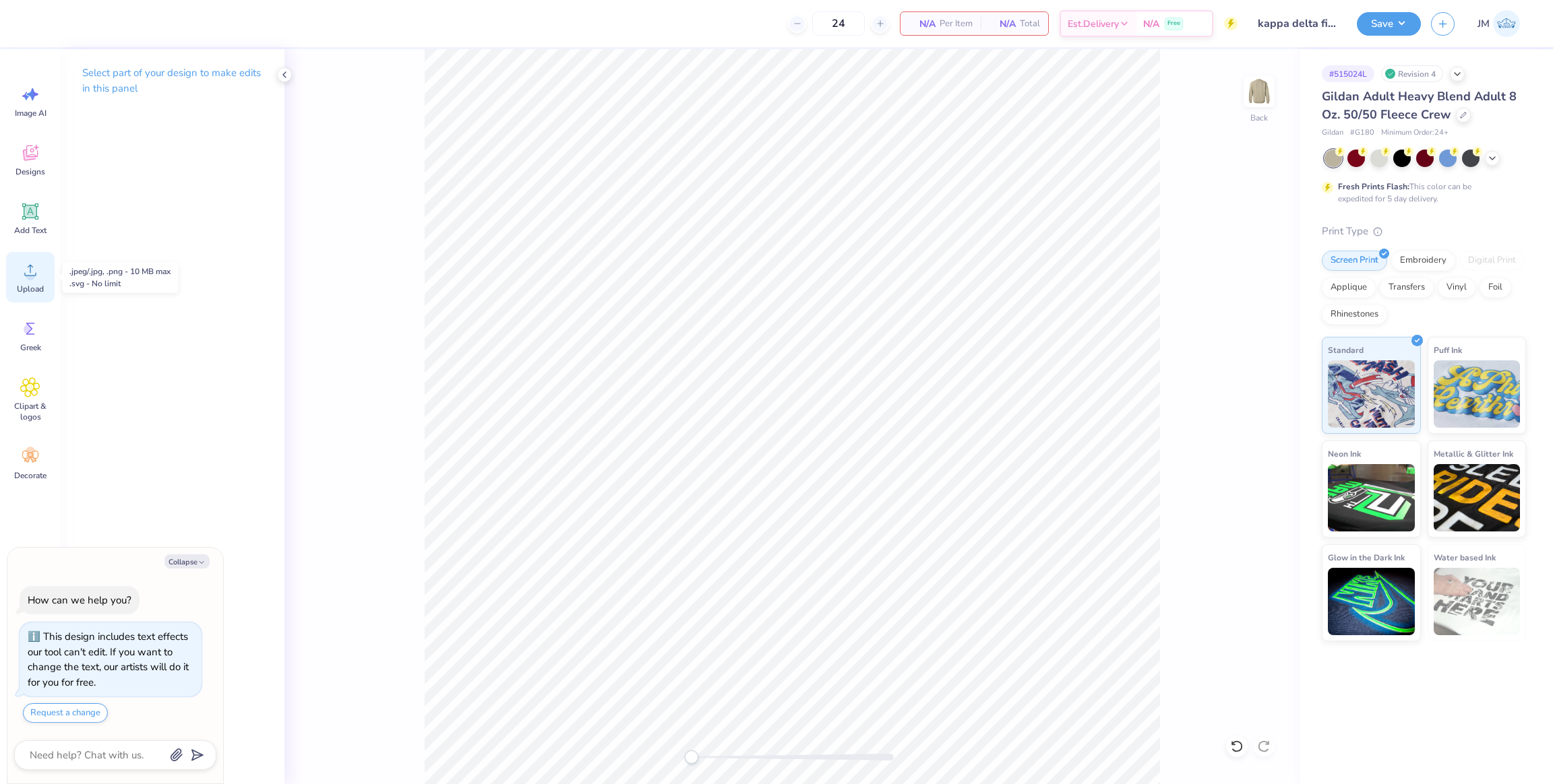
click at [30, 284] on span "Upload" at bounding box center [30, 289] width 27 height 11
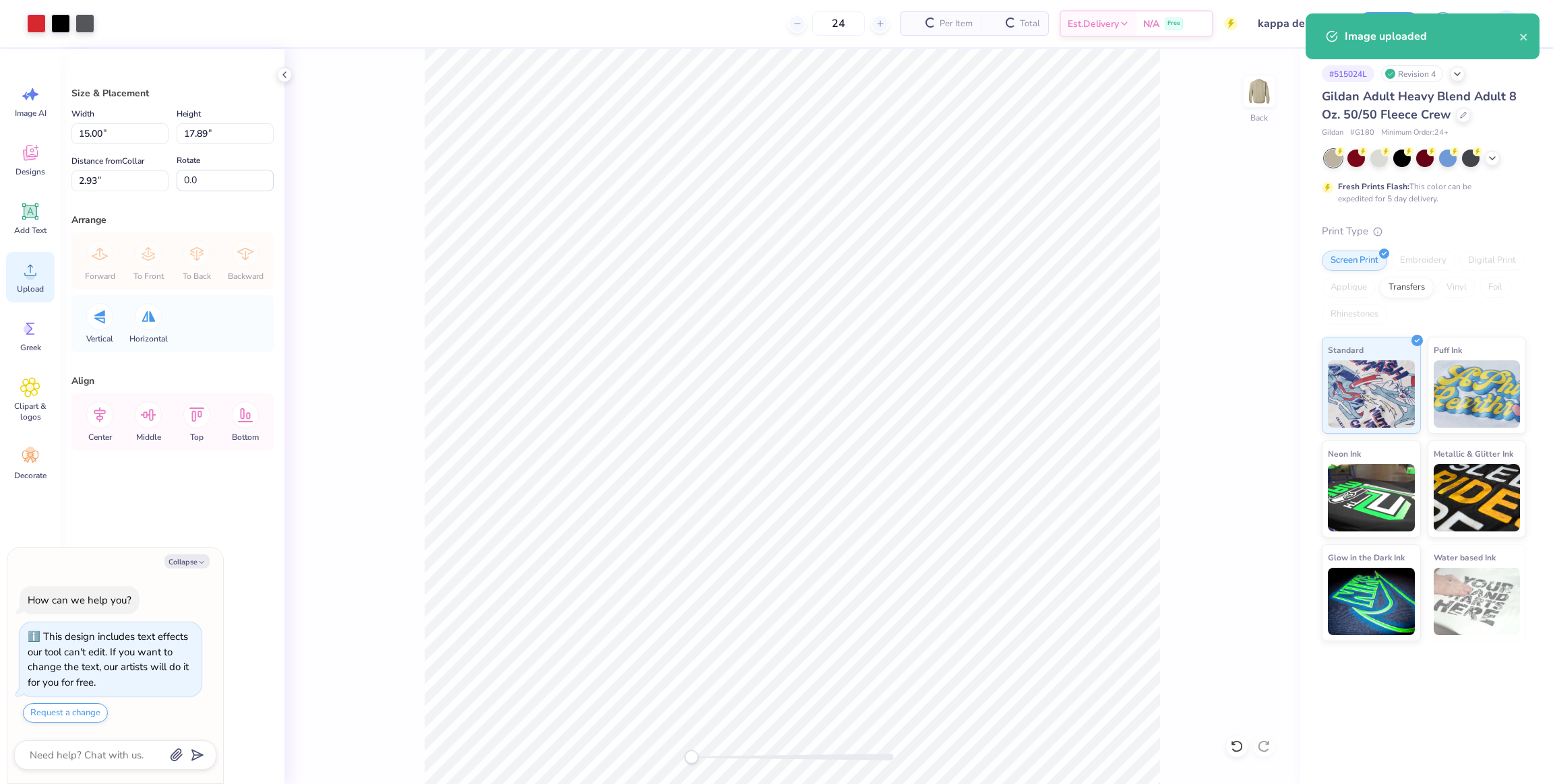
type textarea "x"
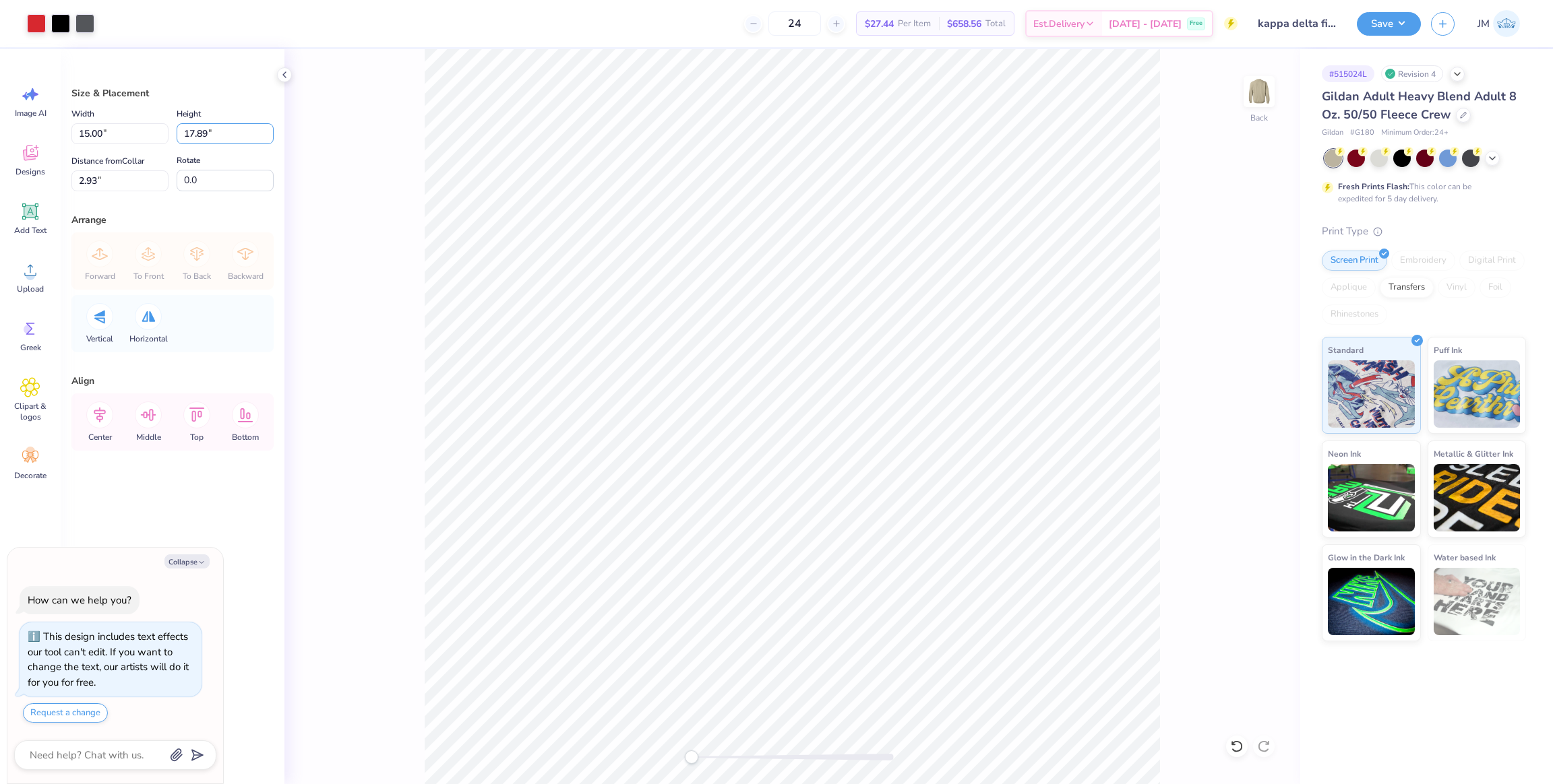
drag, startPoint x: 219, startPoint y: 129, endPoint x: 86, endPoint y: 117, distance: 133.5
click at [86, 117] on div "Width 15.00 15.00 " Height 17.89 17.89 "" at bounding box center [172, 125] width 202 height 39
type input "13"
type textarea "x"
type input "10.90"
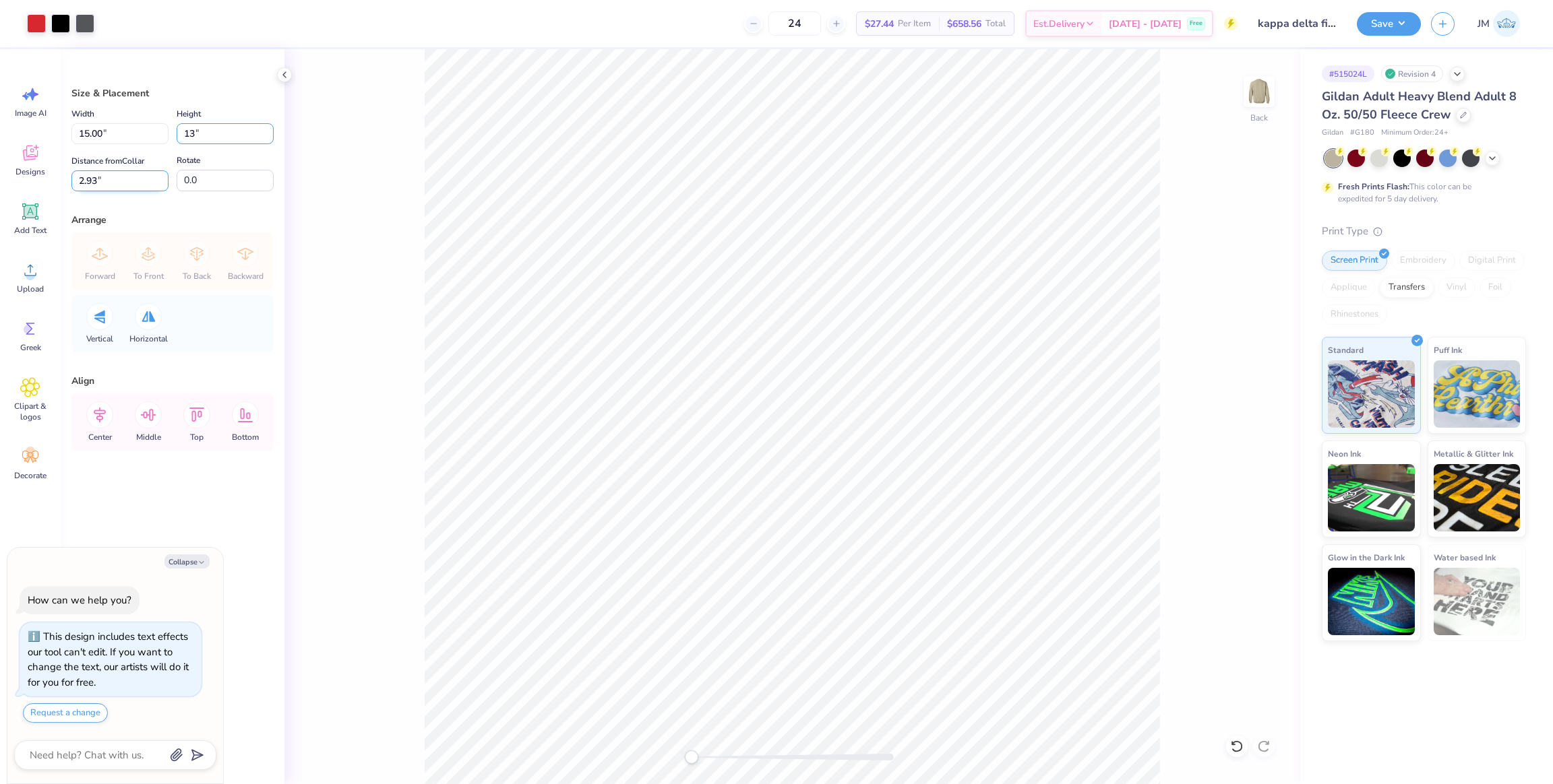
type input "13.00"
drag, startPoint x: 127, startPoint y: 178, endPoint x: 48, endPoint y: 171, distance: 79.3
click at [48, 171] on div "Art colors 24 $27.44 Per Item $658.56 Total Est. Delivery Oct 8 - 11 Free Desig…" at bounding box center [776, 392] width 1553 height 784
type input "3"
click at [1390, 16] on button "Save" at bounding box center [1389, 21] width 64 height 24
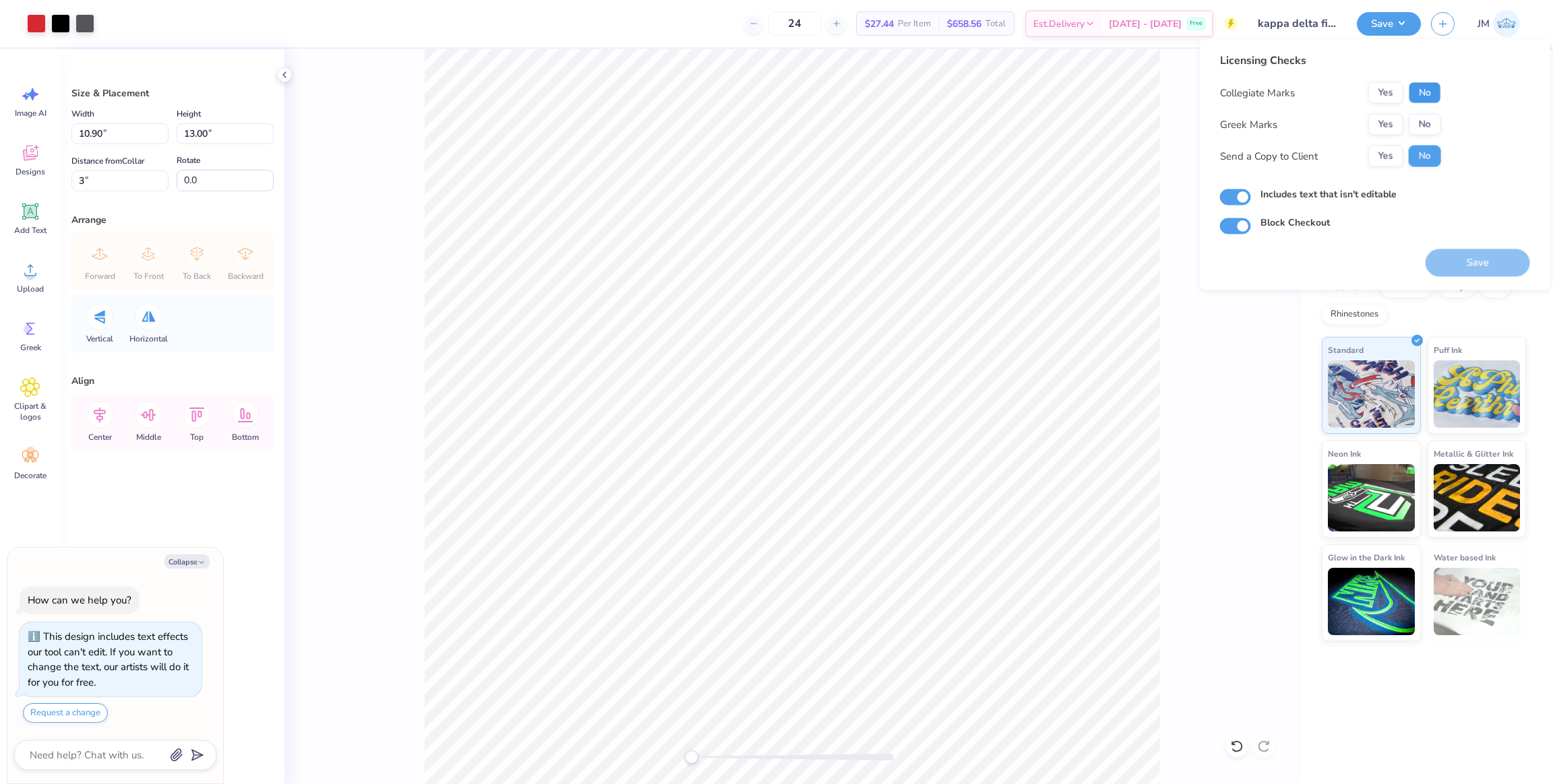
click at [1425, 93] on button "No" at bounding box center [1425, 93] width 33 height 21
click at [1386, 124] on button "Yes" at bounding box center [1386, 124] width 35 height 21
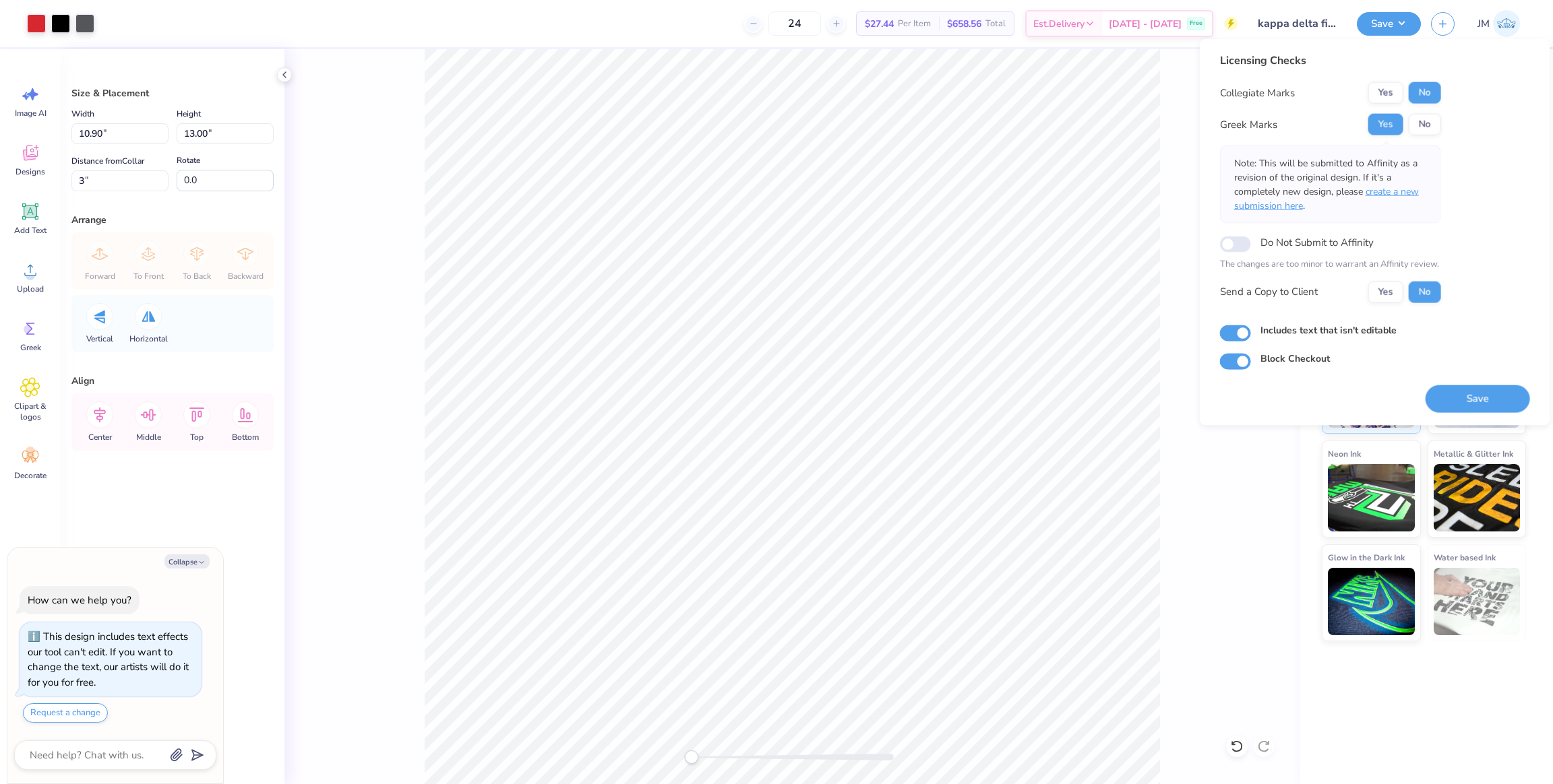
click at [1405, 186] on span "create a new submission here" at bounding box center [1326, 198] width 184 height 27
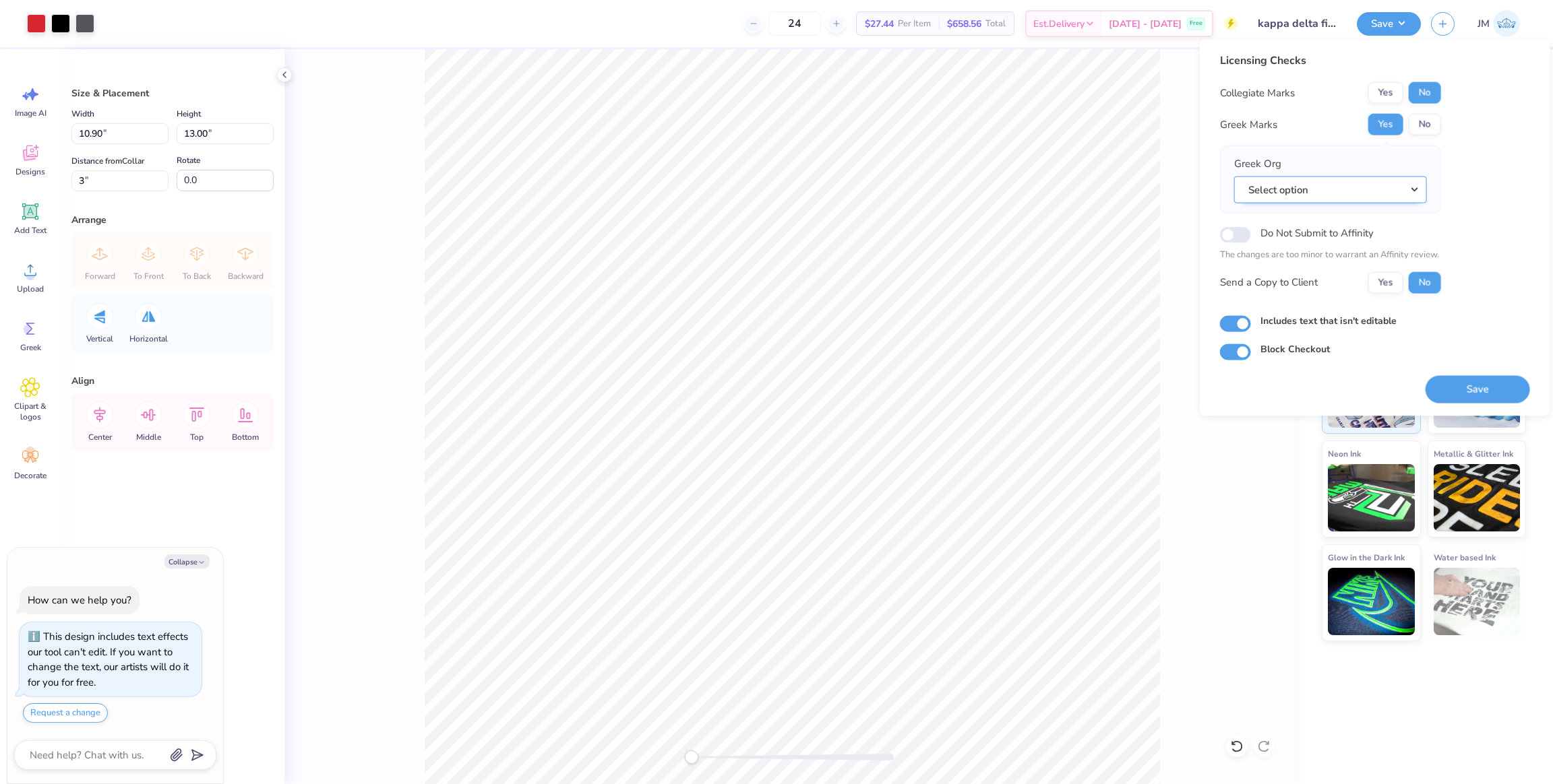
click at [1341, 193] on button "Select option" at bounding box center [1331, 189] width 193 height 27
click at [1312, 267] on link "Kappa Delta" at bounding box center [1331, 270] width 182 height 22
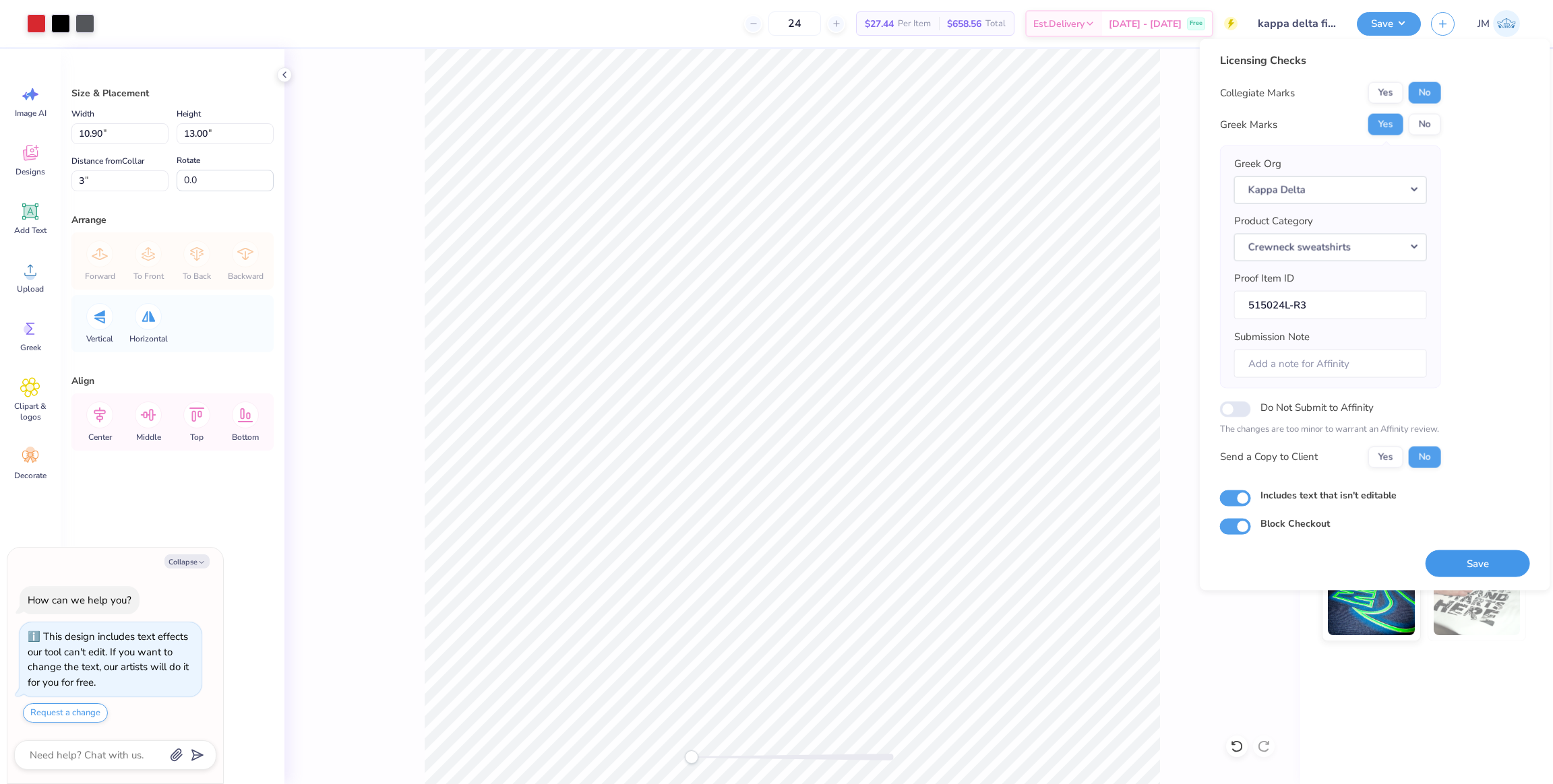
click at [1470, 570] on button "Save" at bounding box center [1478, 563] width 104 height 27
type textarea "x"
